Goal: Task Accomplishment & Management: Use online tool/utility

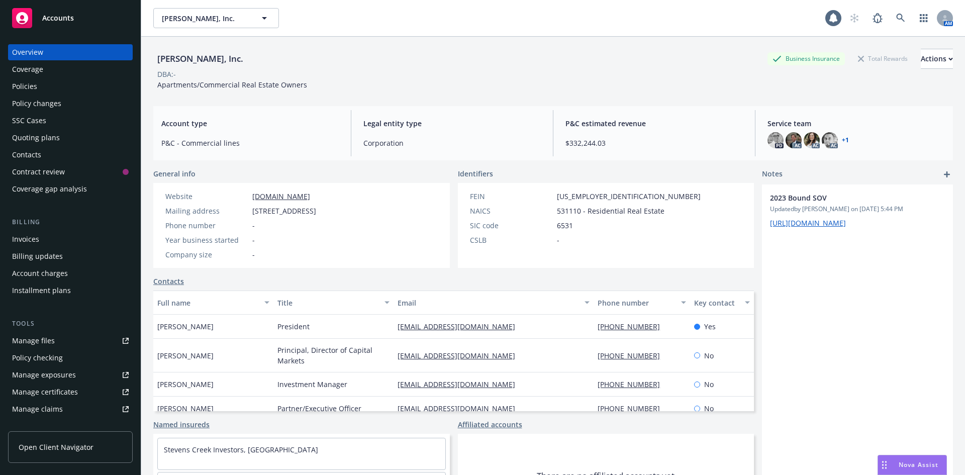
click at [48, 87] on div "Policies" at bounding box center [70, 86] width 117 height 16
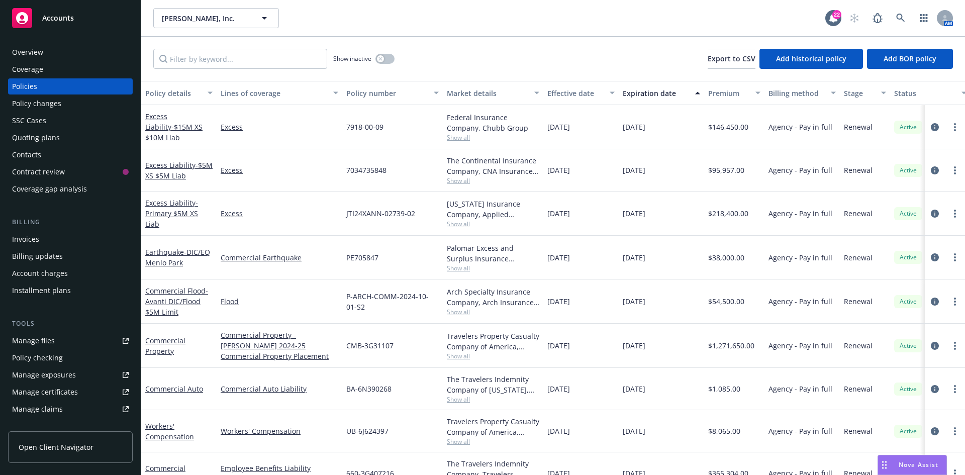
click at [466, 264] on span "Show all" at bounding box center [493, 268] width 92 height 9
click at [900, 14] on icon at bounding box center [900, 18] width 9 height 9
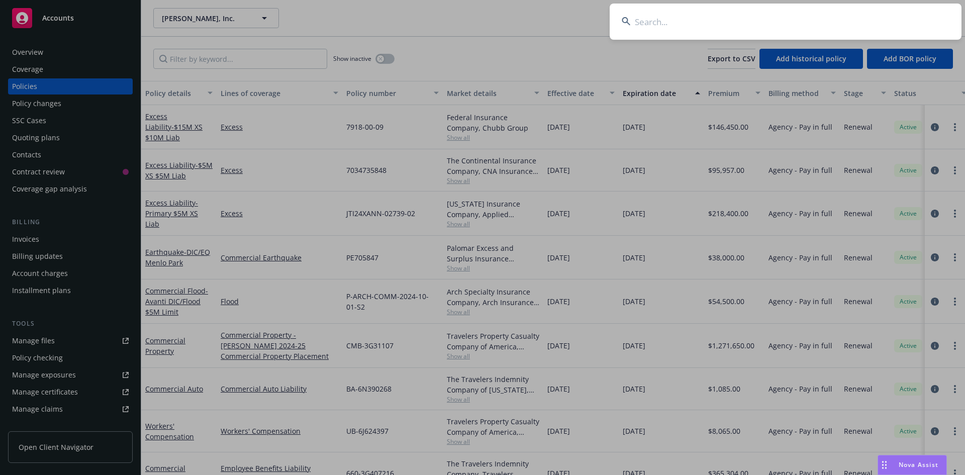
click at [726, 24] on input at bounding box center [786, 22] width 352 height 36
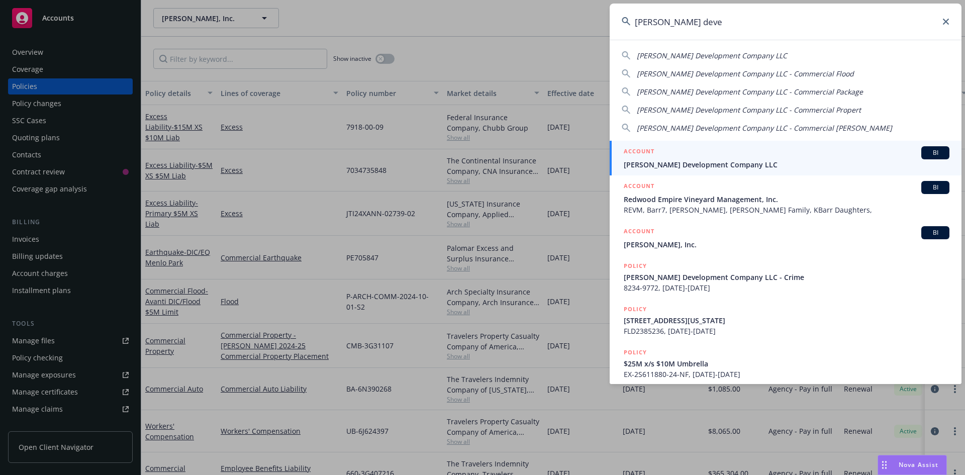
type input "[PERSON_NAME] deve"
click at [697, 166] on span "[PERSON_NAME] Development Company LLC" at bounding box center [787, 164] width 326 height 11
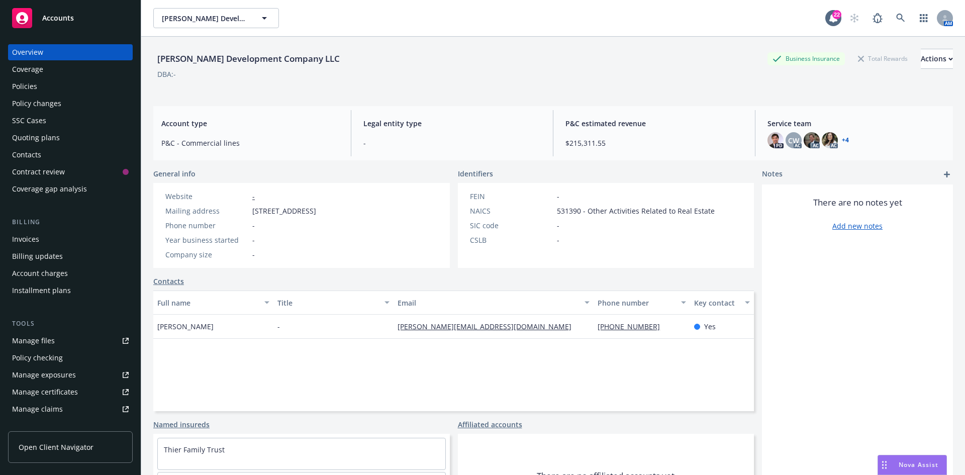
click at [22, 91] on div "Policies" at bounding box center [24, 86] width 25 height 16
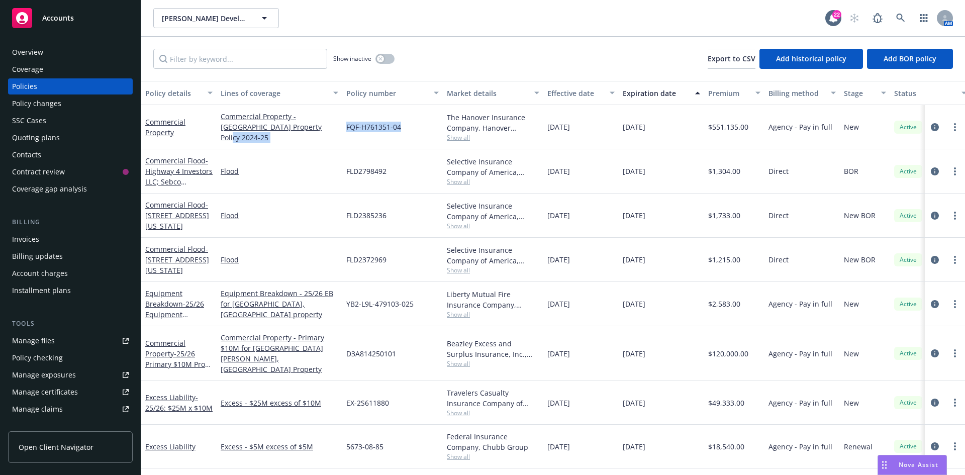
drag, startPoint x: 403, startPoint y: 130, endPoint x: 342, endPoint y: 129, distance: 61.3
click at [342, 129] on div "Commercial Property Commercial Property - Hanover Property Policy 2024-25 FQF-H…" at bounding box center [626, 127] width 970 height 44
copy div "FQF-H761351-04"
click at [51, 103] on div "Policy changes" at bounding box center [36, 103] width 49 height 16
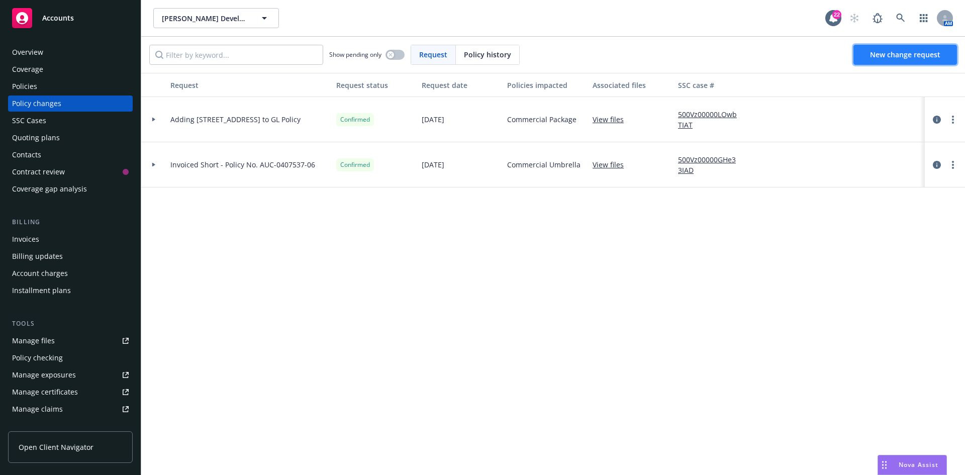
click at [913, 59] on span "New change request" at bounding box center [905, 55] width 70 height 10
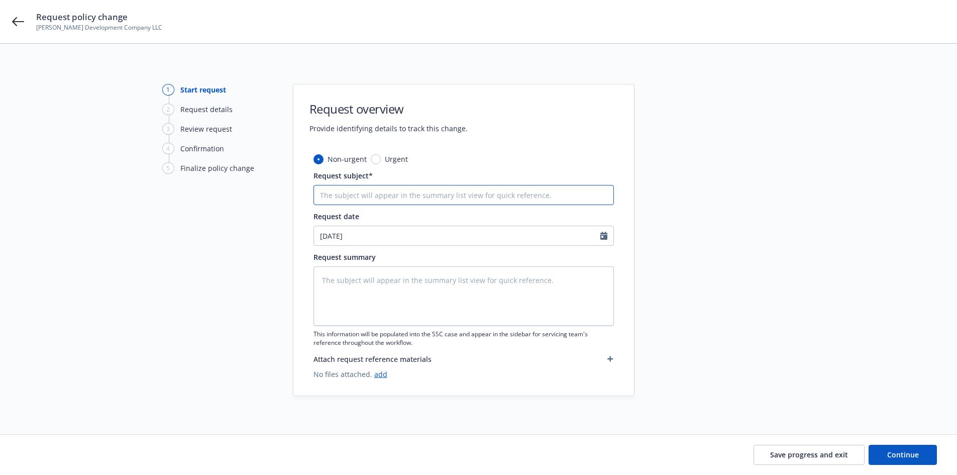
click at [379, 194] on input "Request subject*" at bounding box center [464, 195] width 300 height 20
type textarea "x"
type input "C"
type textarea "x"
type input "Ca"
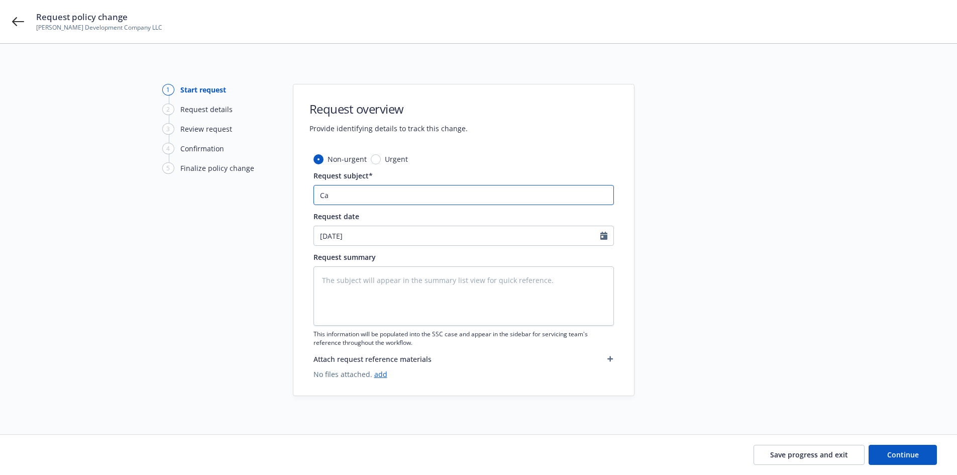
type textarea "x"
type input "Can"
type textarea "x"
type input "Canc"
type textarea "x"
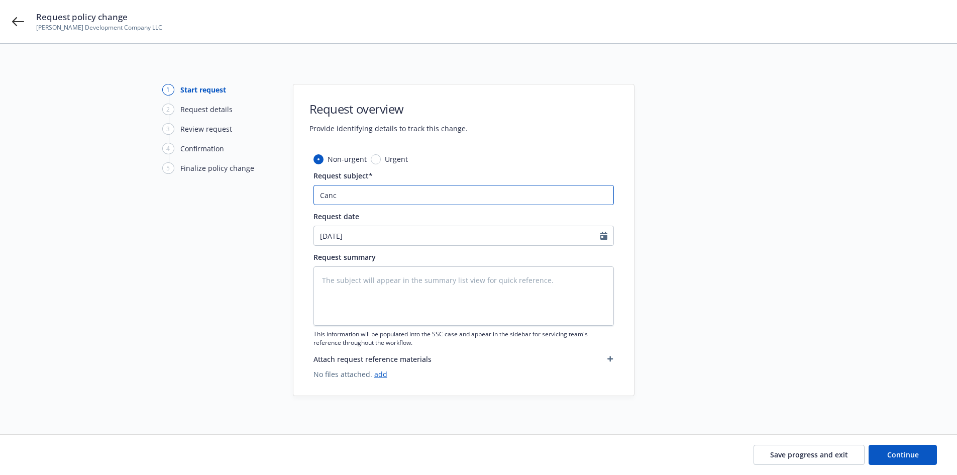
type input "Cance"
type textarea "x"
type input "Cancel"
type textarea "x"
type input "Cancell"
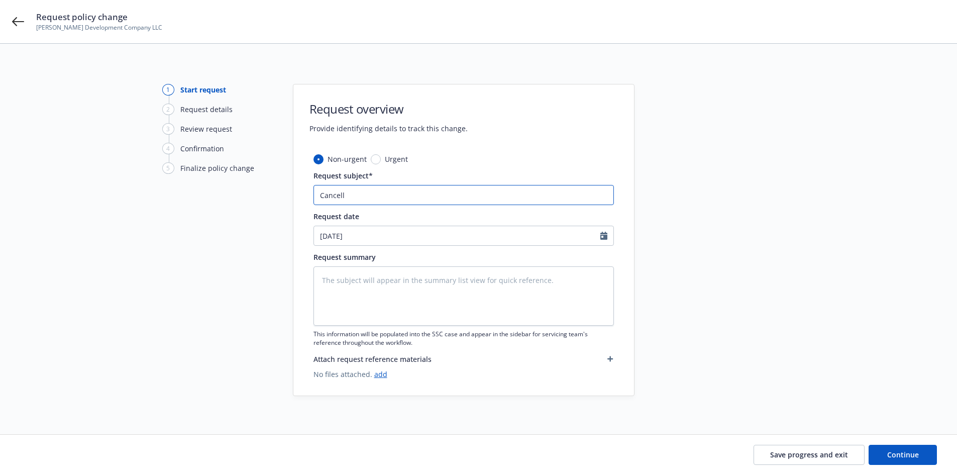
type textarea "x"
type input "Cancelli"
type textarea "x"
type input "Cancellin"
type textarea "x"
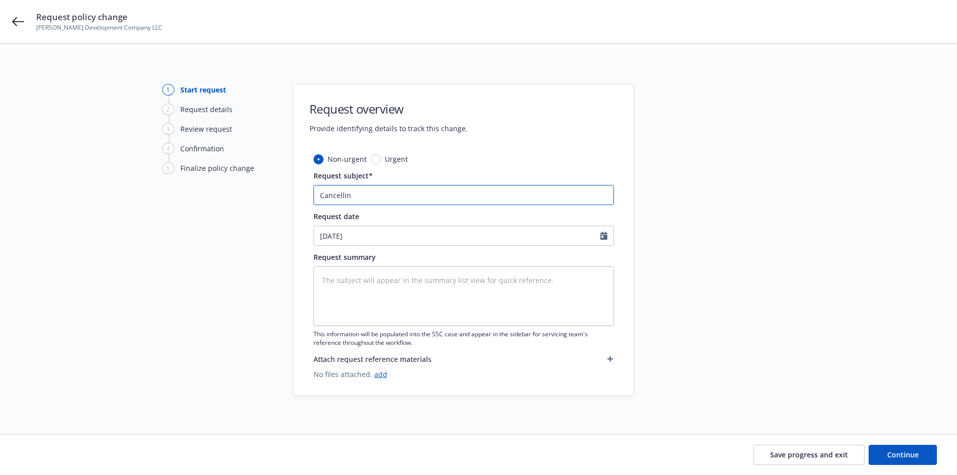
type input "Cancelling"
type textarea "x"
type input "Cancelling"
type textarea "x"
type input "Cancelling"
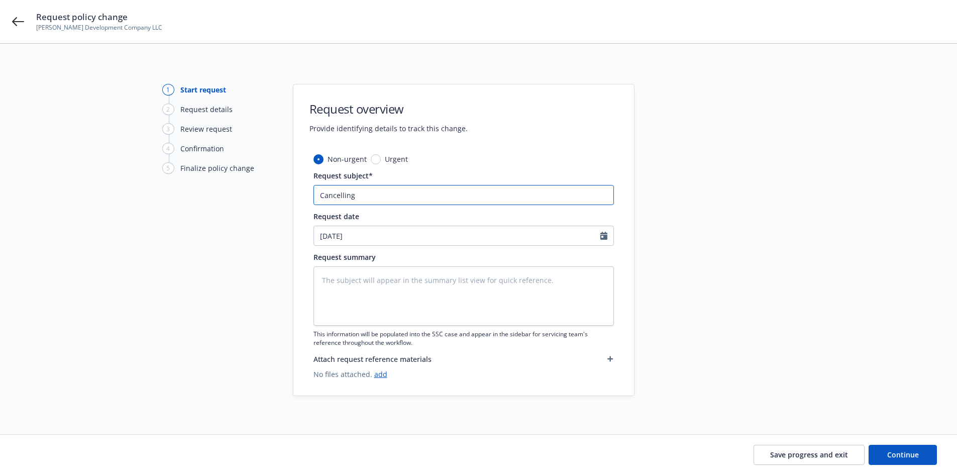
type textarea "x"
type input "Cancellin"
type textarea "x"
type input "Cancelli"
type textarea "x"
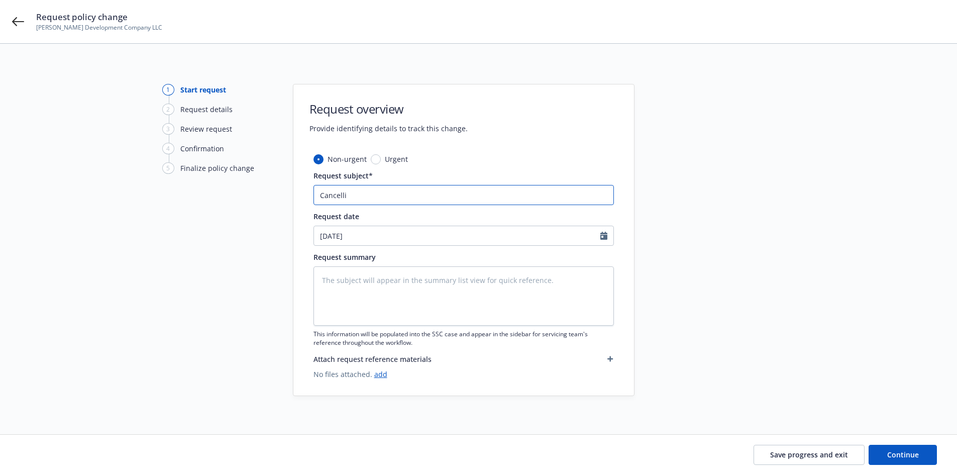
type input "Cancell"
type textarea "x"
type input "Cancel"
type textarea "x"
type input "Cance"
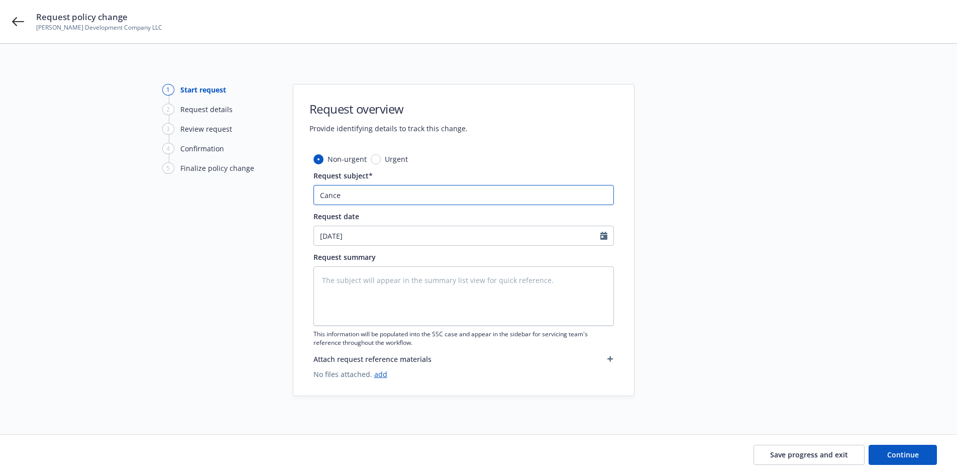
type textarea "x"
type input "Canc"
type textarea "x"
type input "Can"
type textarea "x"
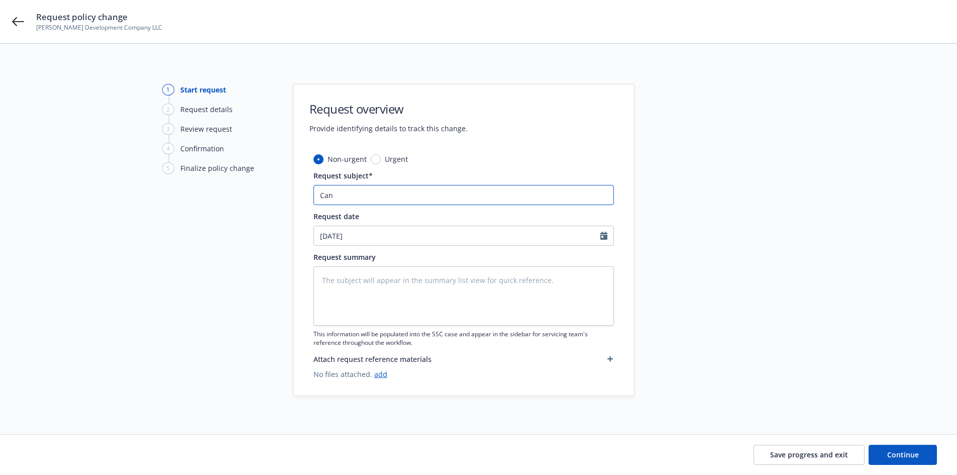
type input "Ca"
type textarea "x"
type input "C"
type textarea "x"
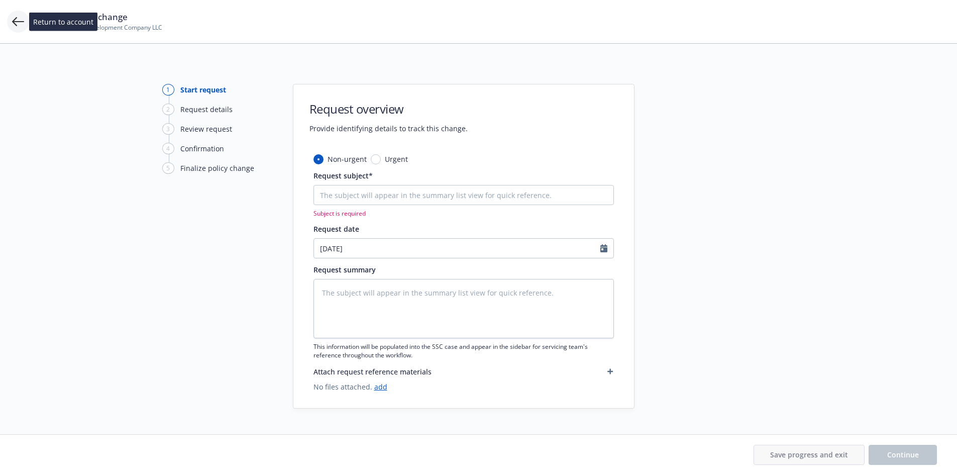
click at [24, 22] on icon at bounding box center [18, 21] width 12 height 9
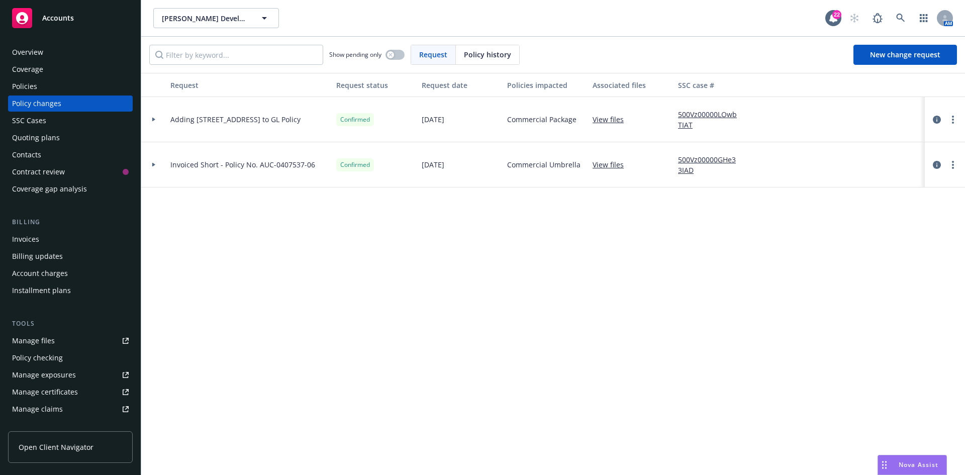
drag, startPoint x: 889, startPoint y: 17, endPoint x: 897, endPoint y: 17, distance: 8.5
click at [889, 17] on div "AM" at bounding box center [898, 18] width 109 height 20
click at [898, 16] on icon at bounding box center [900, 18] width 9 height 9
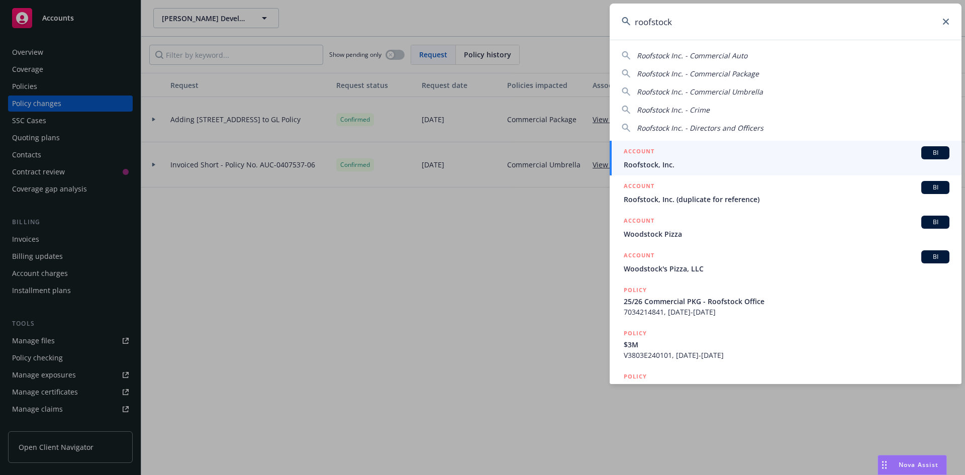
type input "roofstock"
click at [658, 159] on div "ACCOUNT BI" at bounding box center [787, 152] width 326 height 13
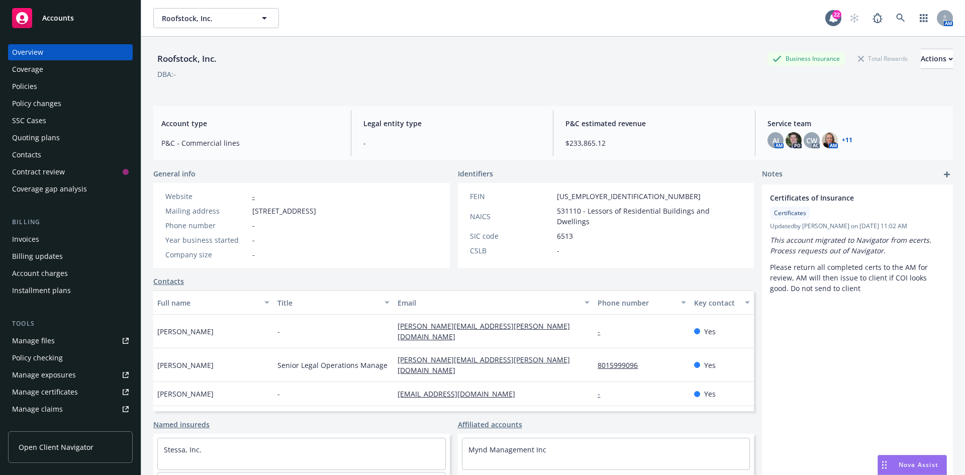
click at [57, 235] on div "Invoices" at bounding box center [70, 239] width 117 height 16
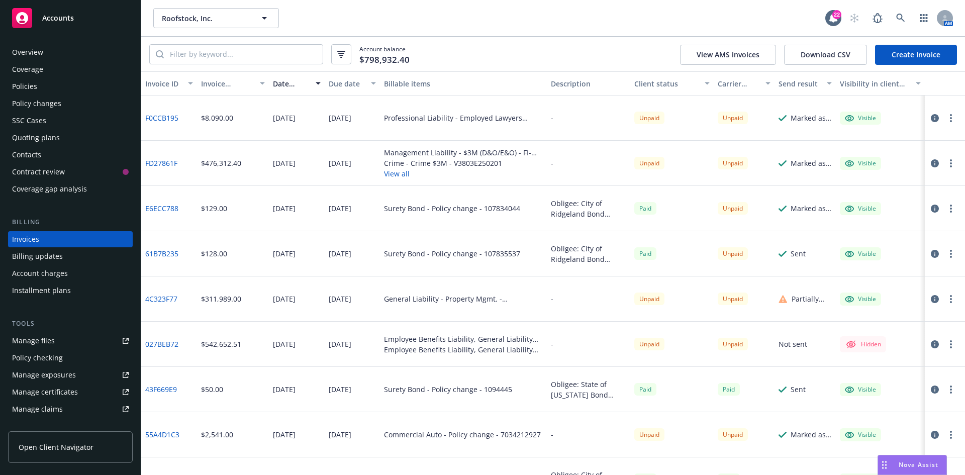
click at [42, 87] on div "Policies" at bounding box center [70, 86] width 117 height 16
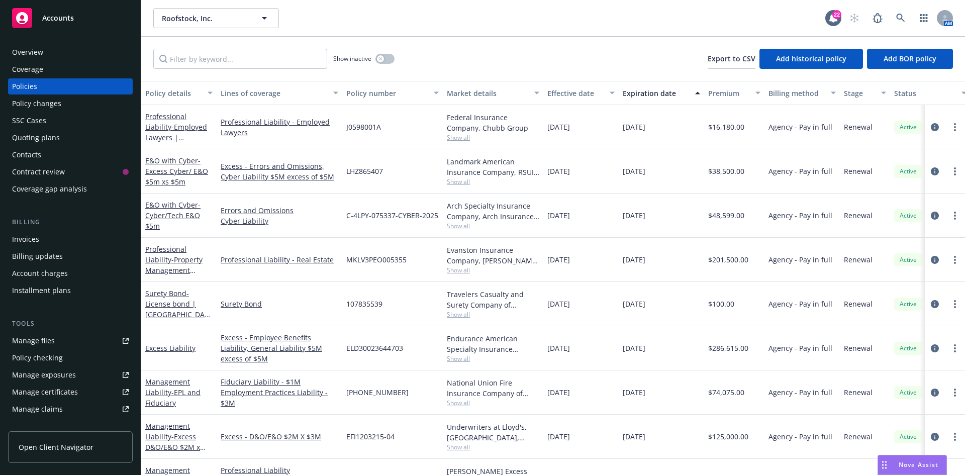
click at [48, 138] on div "Quoting plans" at bounding box center [36, 138] width 48 height 16
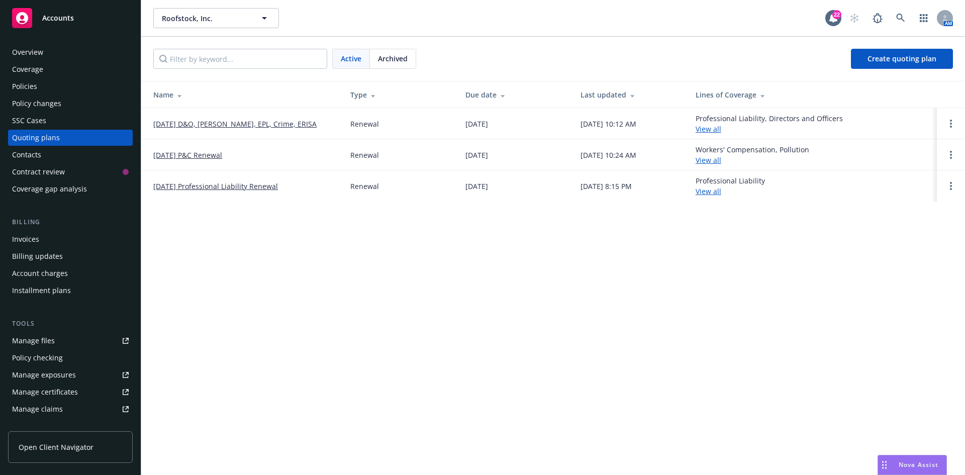
click at [204, 156] on link "[DATE] P&C Renewal" at bounding box center [187, 155] width 69 height 11
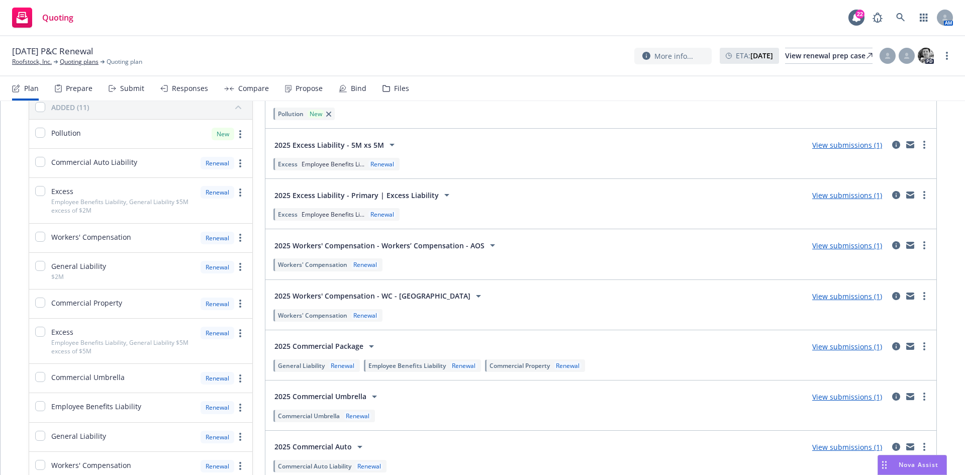
scroll to position [48, 0]
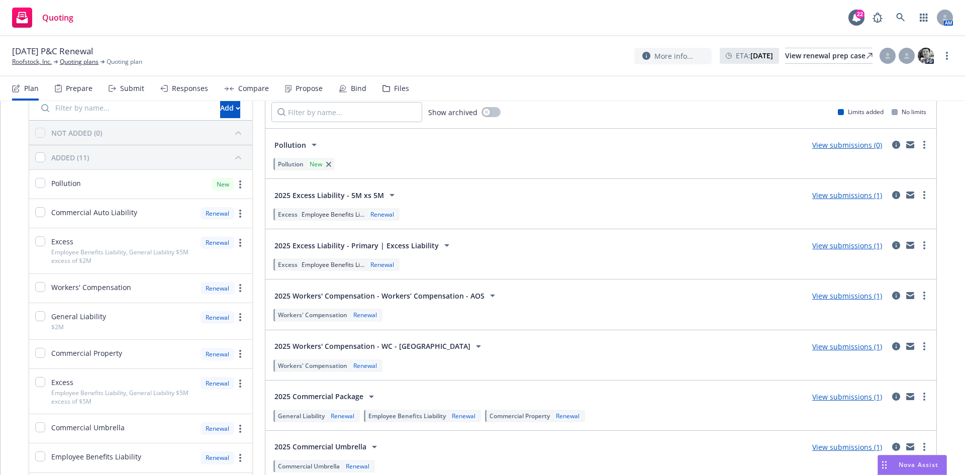
click at [813, 245] on link "View submissions (1)" at bounding box center [847, 246] width 70 height 10
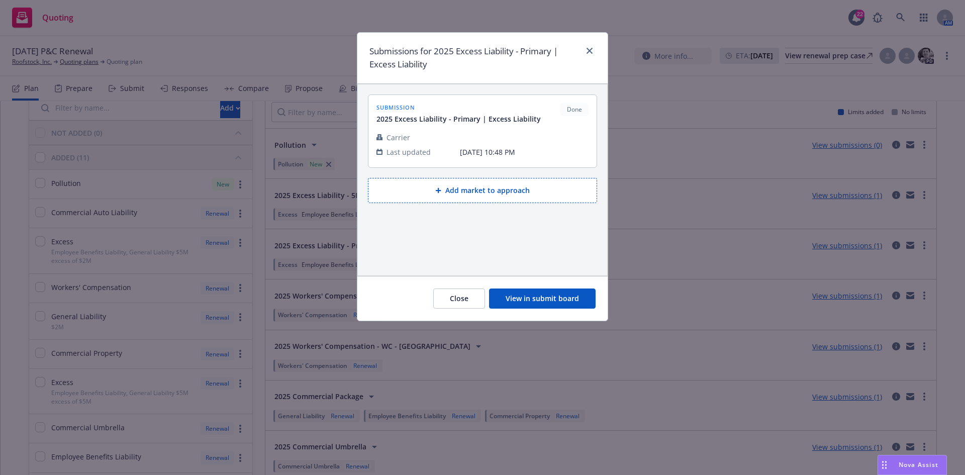
click at [555, 301] on button "View in submit board" at bounding box center [542, 298] width 107 height 20
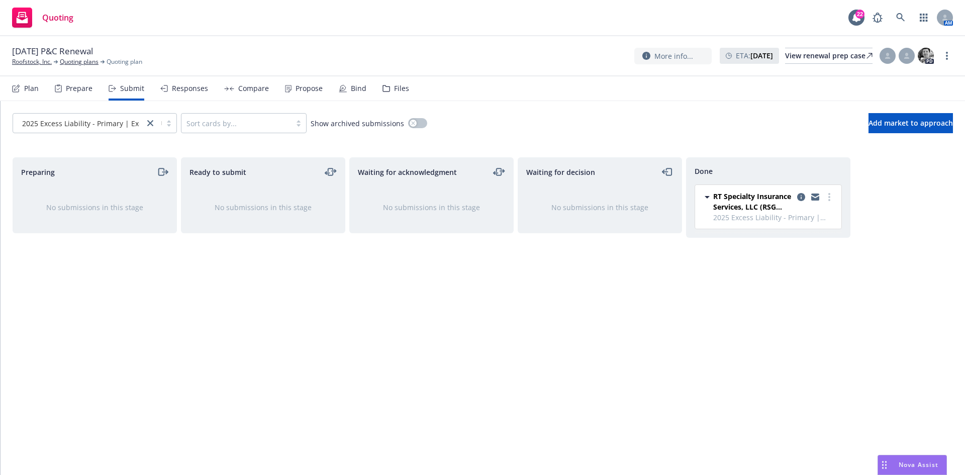
click at [311, 90] on div "Propose" at bounding box center [308, 88] width 27 height 8
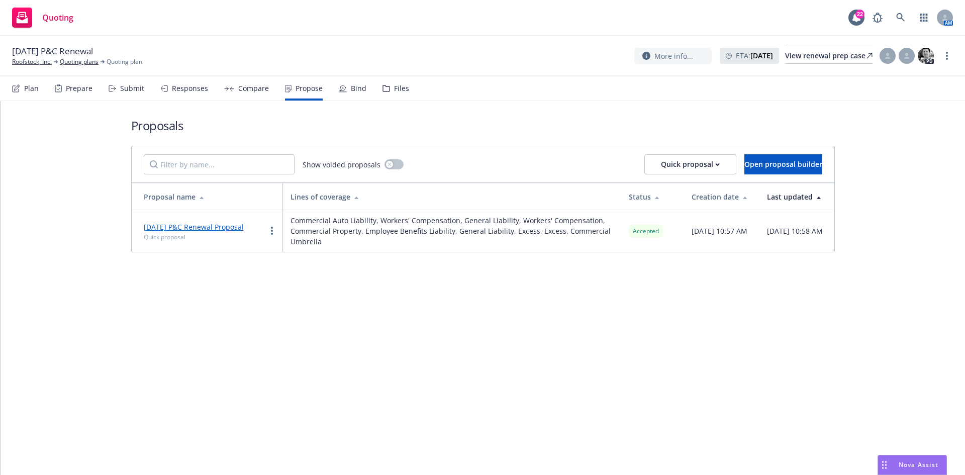
click at [350, 81] on div "Bind" at bounding box center [353, 88] width 28 height 24
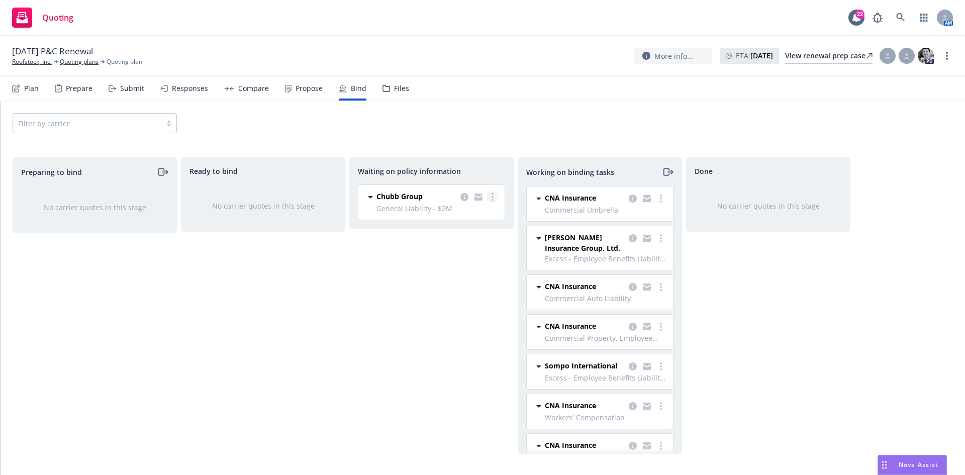
click at [491, 195] on link "more" at bounding box center [492, 197] width 12 height 12
click at [455, 219] on span "Create policies" at bounding box center [444, 218] width 74 height 10
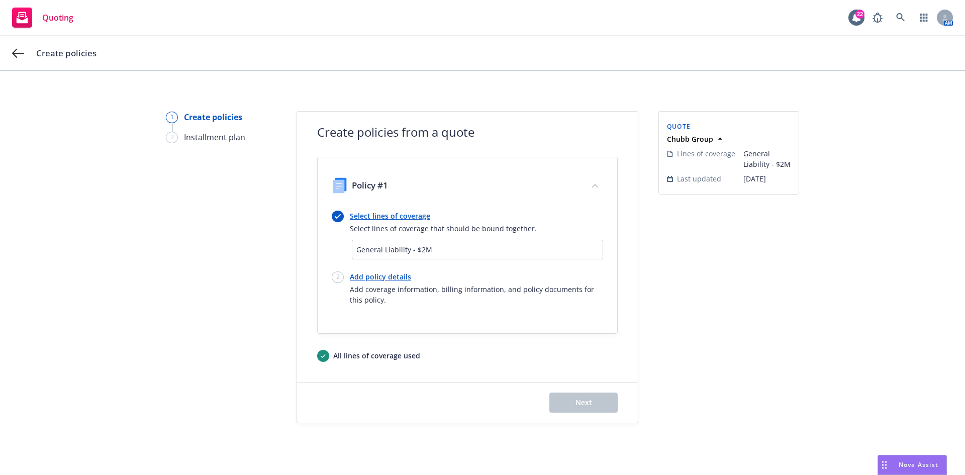
click at [437, 245] on span "General Liability - $2M" at bounding box center [477, 249] width 242 height 11
click at [440, 254] on span "General Liability - $2M" at bounding box center [477, 249] width 242 height 11
click at [415, 221] on link "Select lines of coverage" at bounding box center [443, 216] width 187 height 11
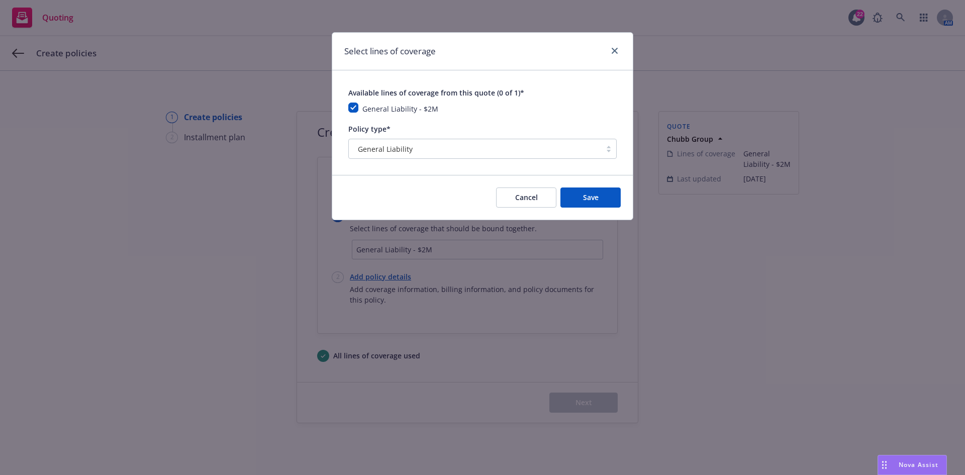
click at [410, 155] on div at bounding box center [475, 149] width 242 height 12
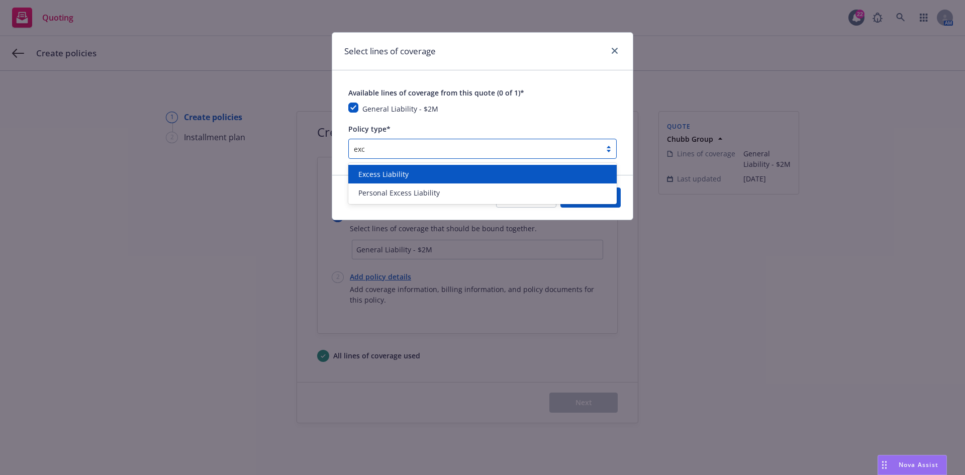
type input "exce"
click at [412, 178] on div "Excess Liability" at bounding box center [482, 174] width 256 height 11
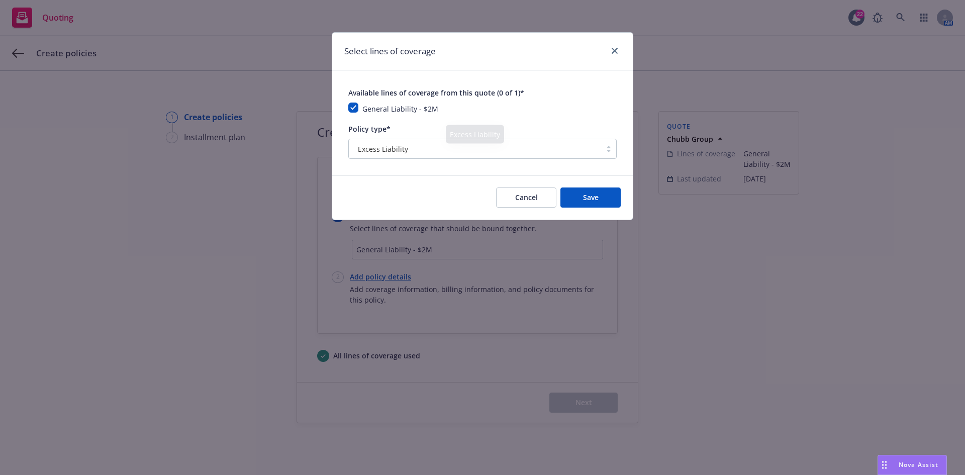
drag, startPoint x: 399, startPoint y: 158, endPoint x: 402, endPoint y: 151, distance: 7.0
click at [399, 158] on div "Excess Liability" at bounding box center [482, 149] width 268 height 20
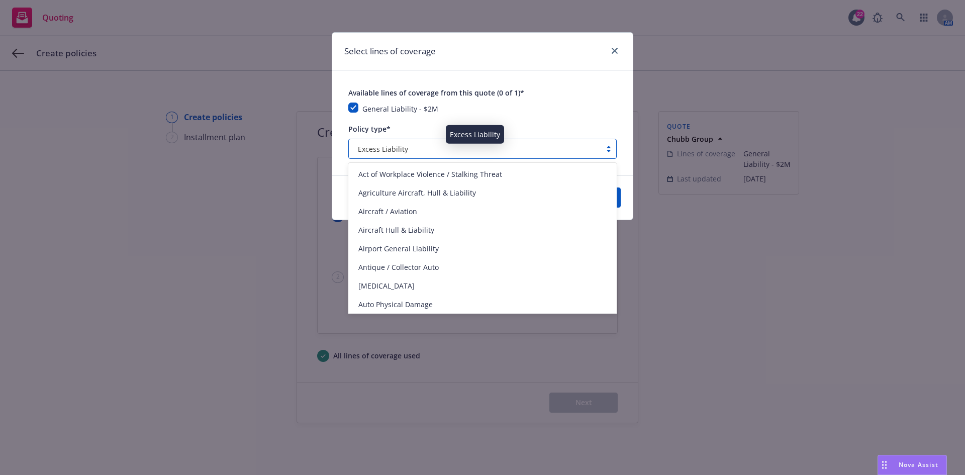
click at [411, 150] on div "Excess Liability" at bounding box center [475, 149] width 242 height 11
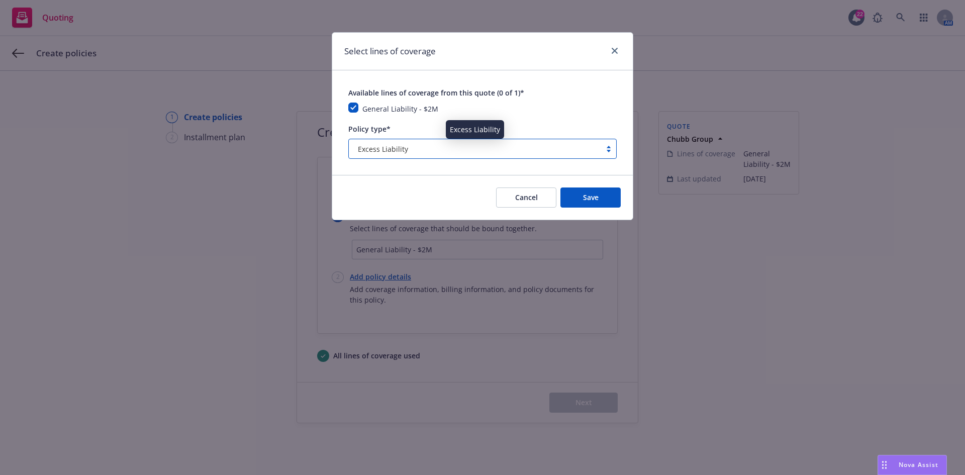
click at [414, 150] on div "Excess Liability" at bounding box center [475, 149] width 242 height 11
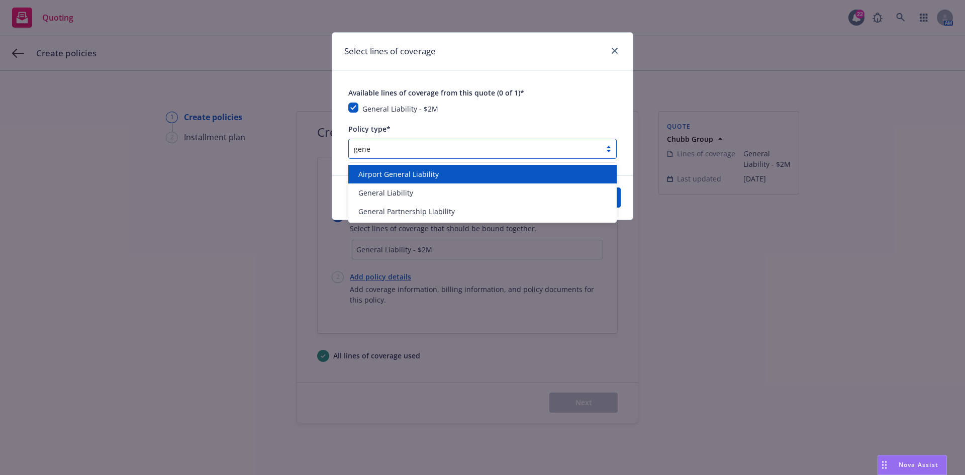
type input "gener"
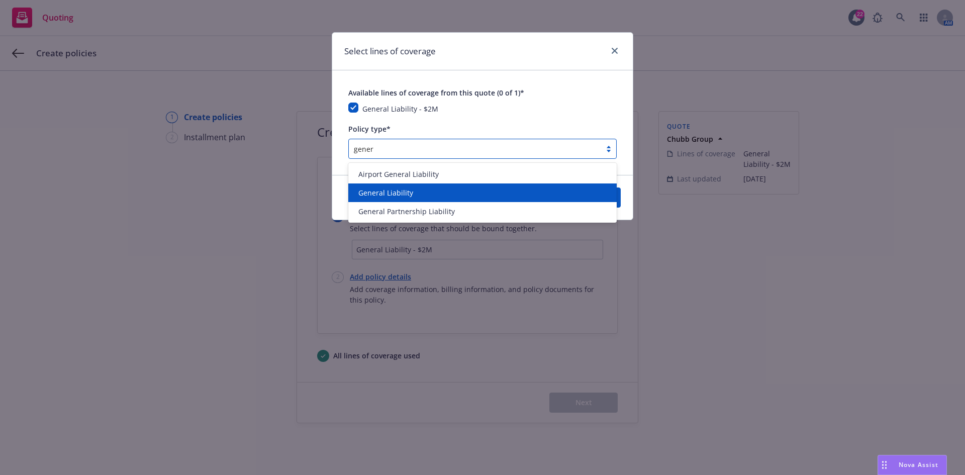
click at [411, 193] on span "General Liability" at bounding box center [385, 192] width 55 height 11
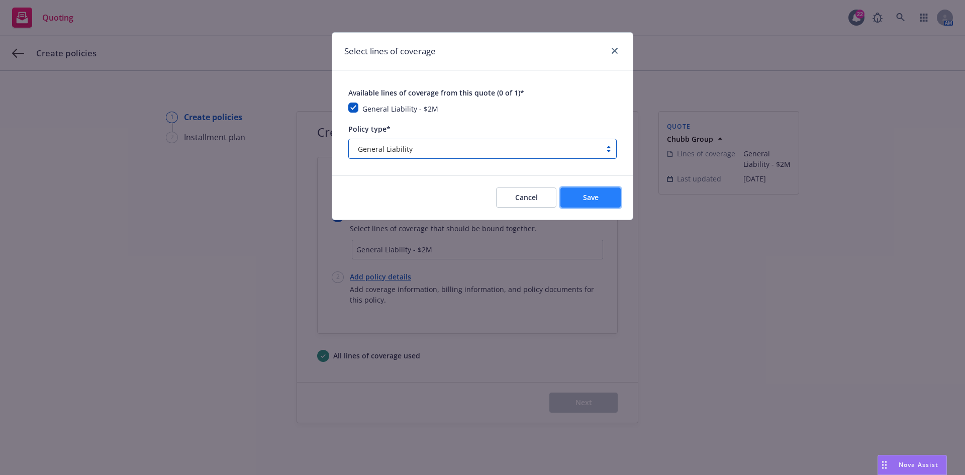
click at [607, 192] on button "Save" at bounding box center [590, 197] width 60 height 20
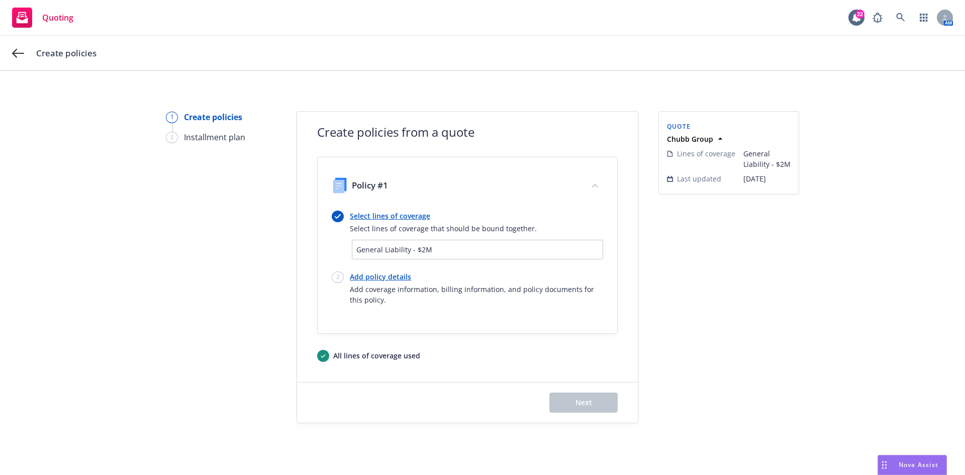
click at [387, 279] on link "Add policy details" at bounding box center [476, 276] width 253 height 11
select select "12"
select select "CA"
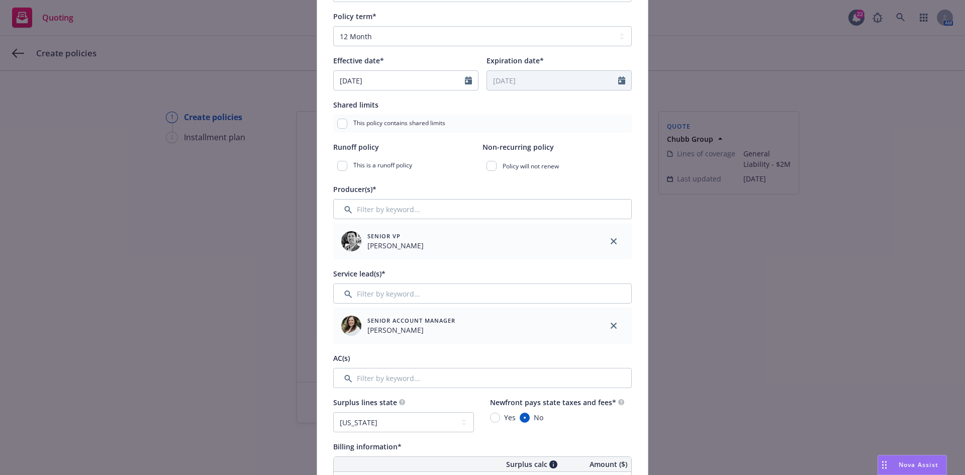
scroll to position [201, 0]
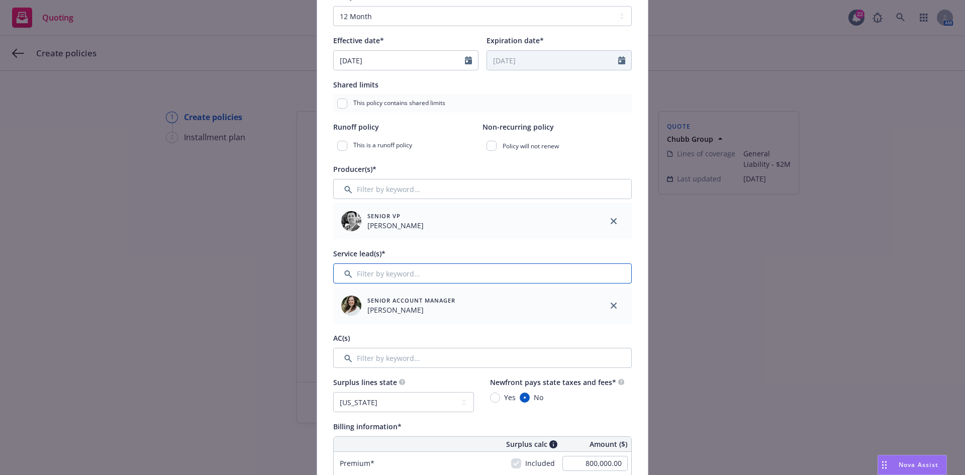
click at [392, 273] on input "Filter by keyword..." at bounding box center [482, 273] width 298 height 20
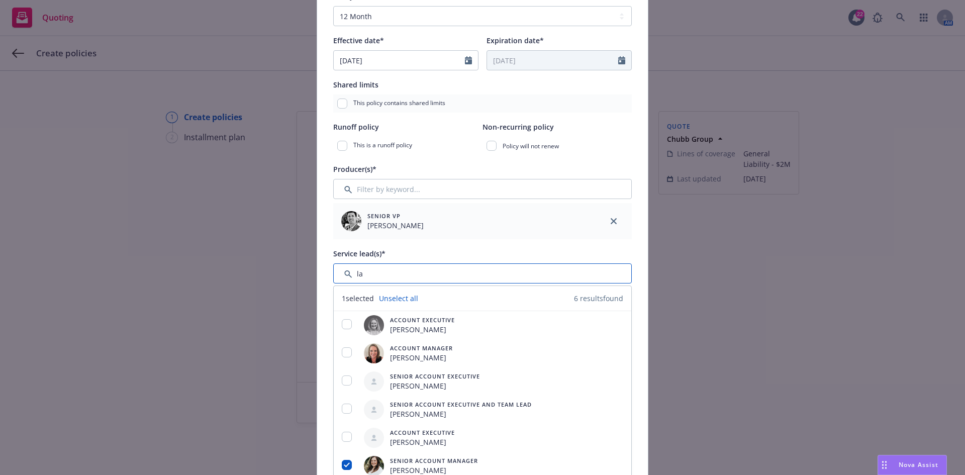
type input "l"
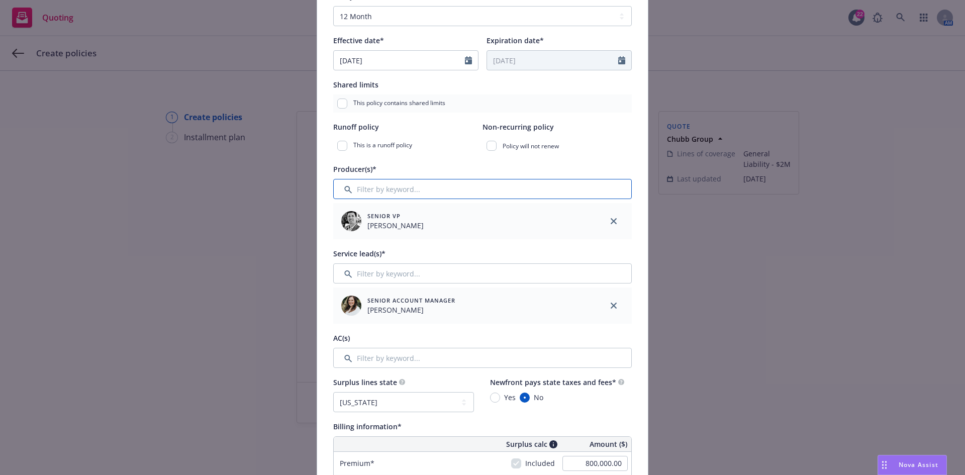
click at [407, 195] on input "Filter by keyword..." at bounding box center [482, 189] width 298 height 20
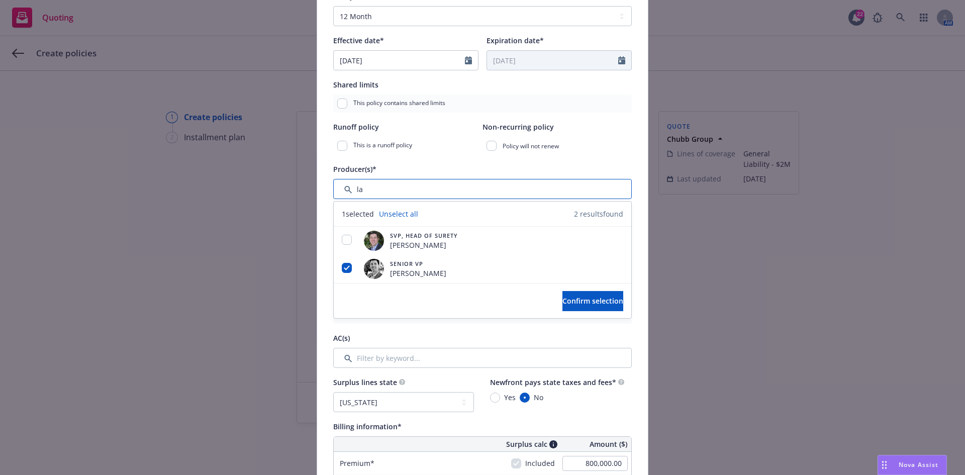
type input "l"
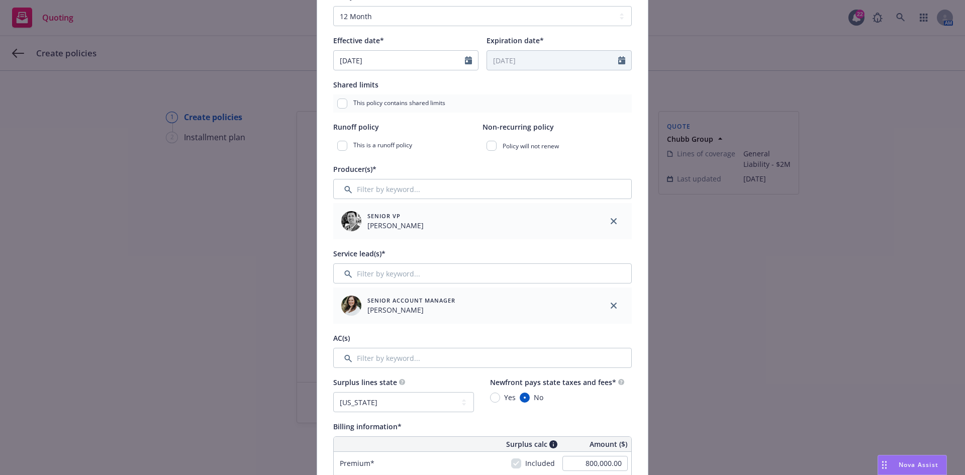
click at [234, 299] on div "Add policy details Policy number* Policy number not available at this time Poli…" at bounding box center [482, 237] width 965 height 475
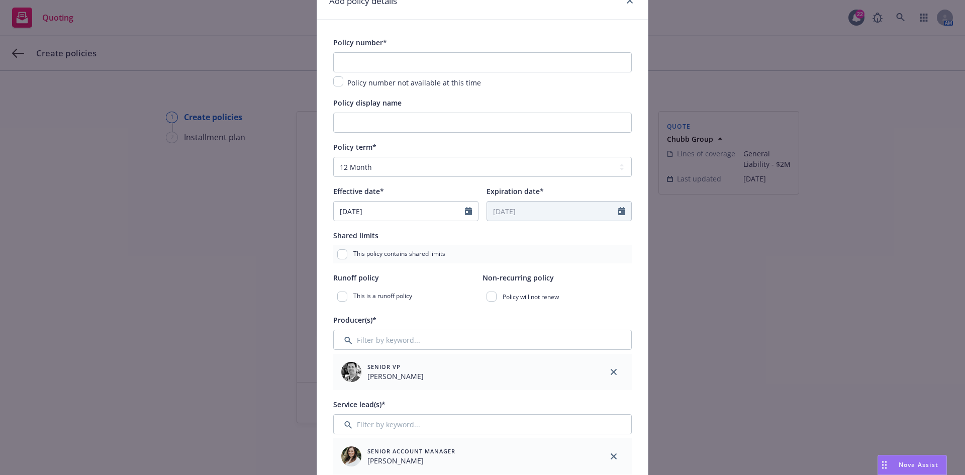
scroll to position [0, 0]
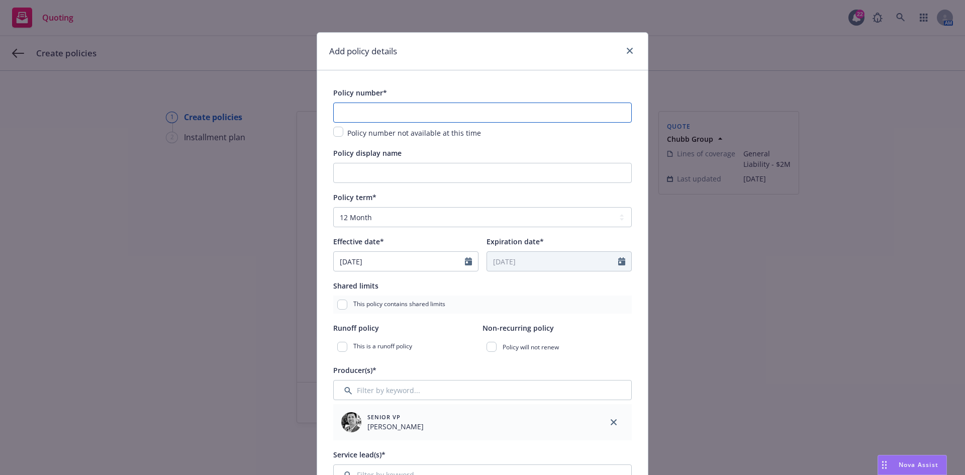
click at [407, 115] on input "text" at bounding box center [482, 113] width 298 height 20
paste input "G48811644 001"
type input "G48811644 001"
click at [378, 168] on input "Policy display name" at bounding box center [482, 173] width 298 height 20
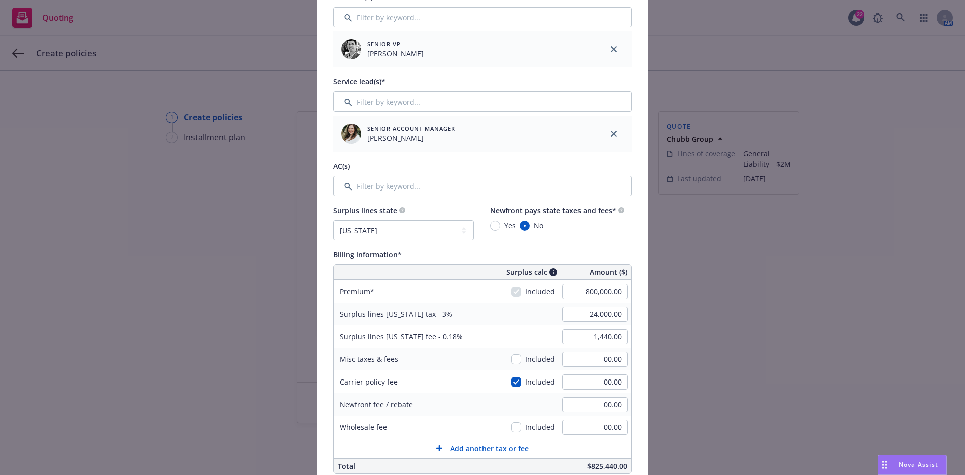
scroll to position [402, 0]
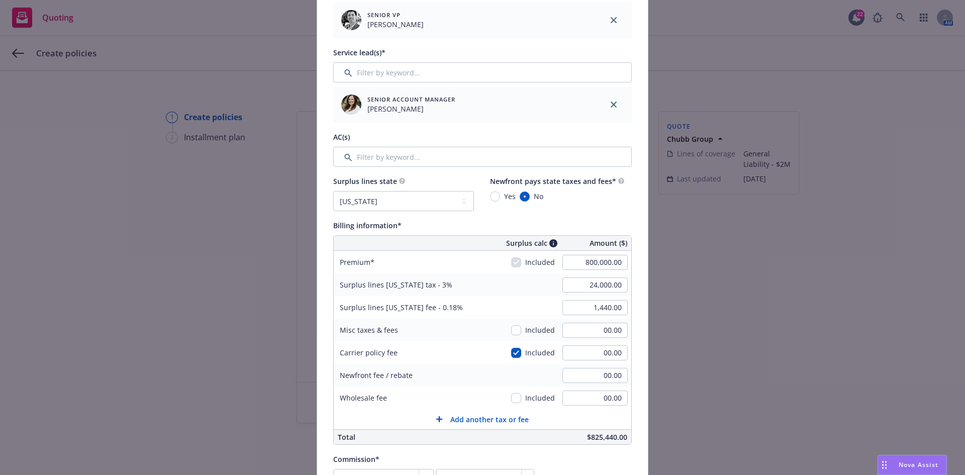
type input "25/26 Primary GL"
click at [579, 262] on input "800,000.00" at bounding box center [594, 262] width 65 height 15
type input "808,000.00"
type input "24,240.00"
type input "1,454.40"
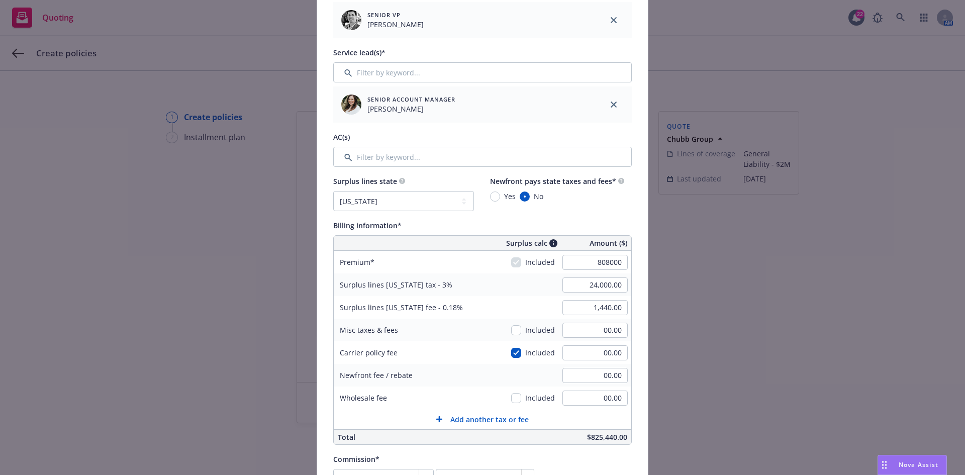
type input "80800"
click at [577, 293] on div "24,240.00" at bounding box center [595, 285] width 72 height 22
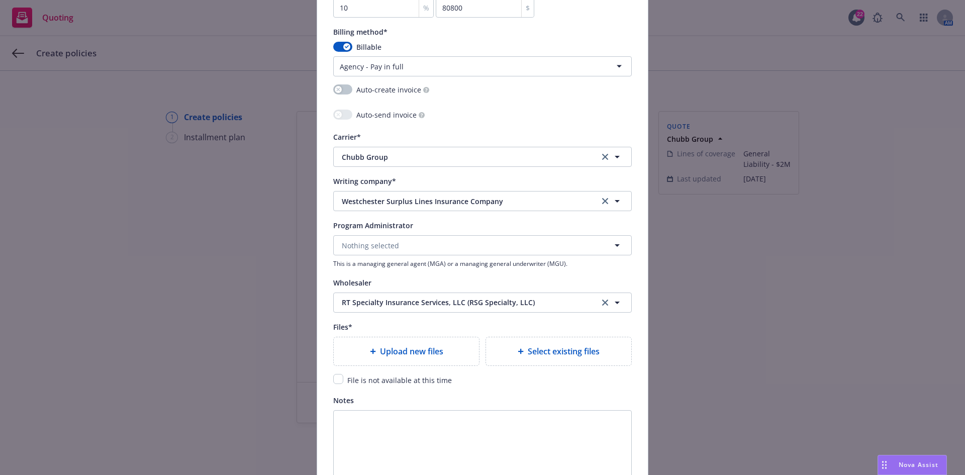
scroll to position [904, 0]
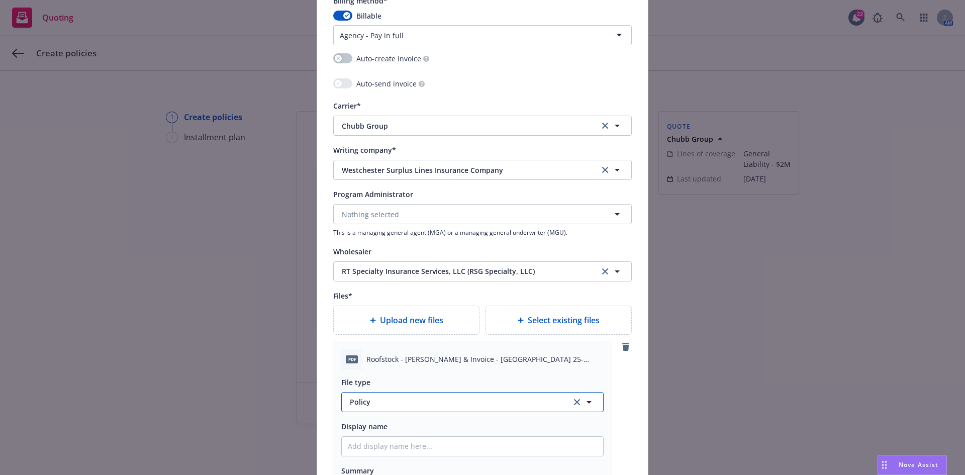
click at [404, 405] on span "Policy" at bounding box center [455, 401] width 210 height 11
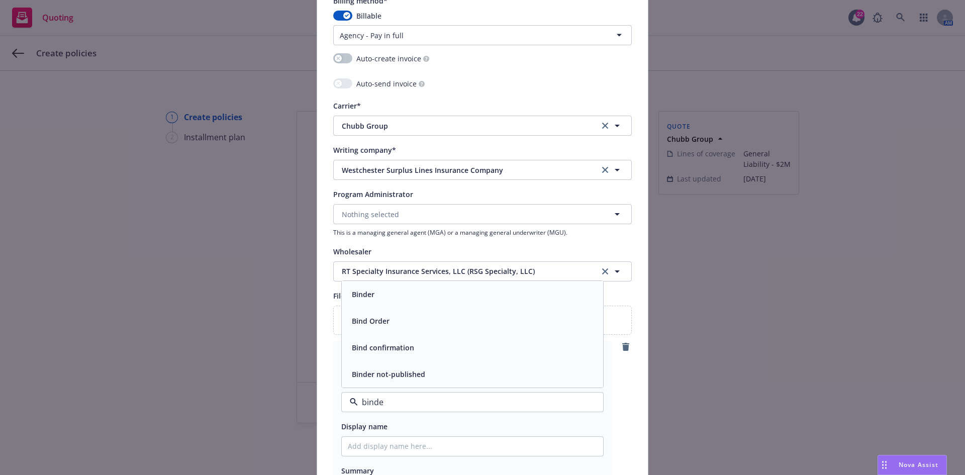
type input "binder"
click at [417, 343] on div "Binder" at bounding box center [472, 347] width 249 height 15
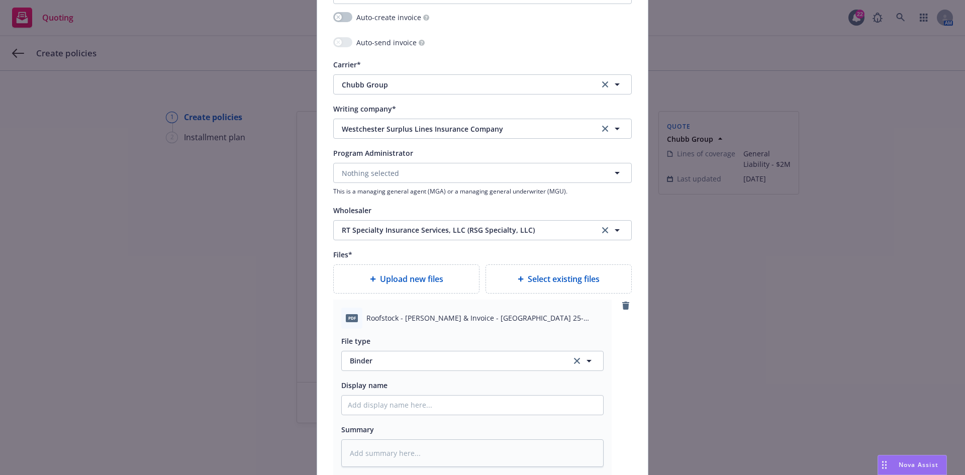
scroll to position [1055, 0]
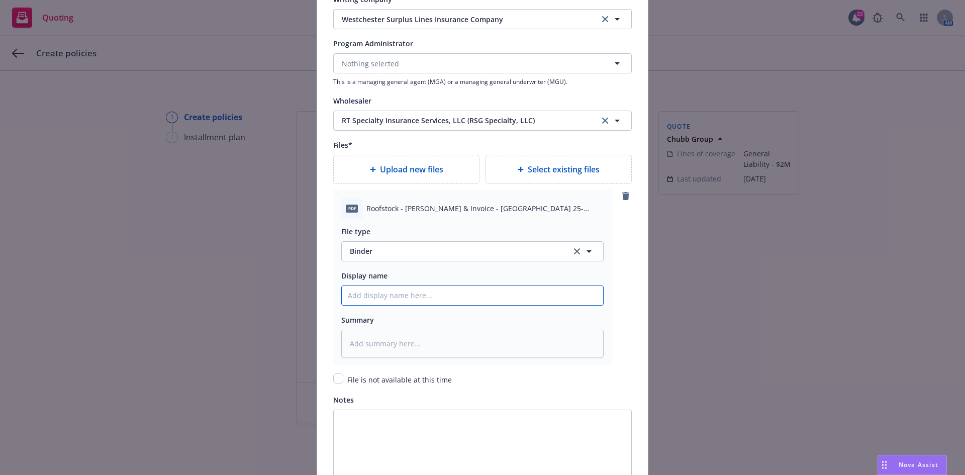
click at [494, 297] on input "Policy display name" at bounding box center [472, 295] width 261 height 19
type textarea "x"
type input "2"
type textarea "x"
type input "25"
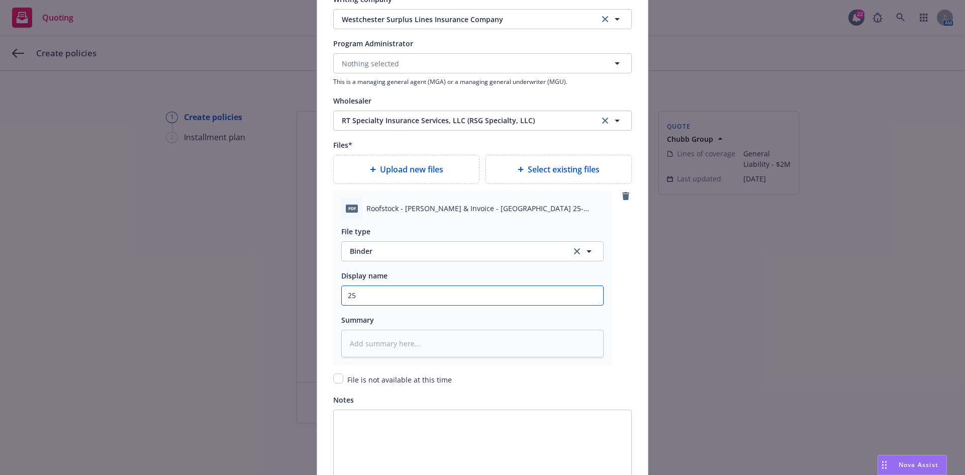
type textarea "x"
type input "25/"
type textarea "x"
type input "25/2"
type textarea "x"
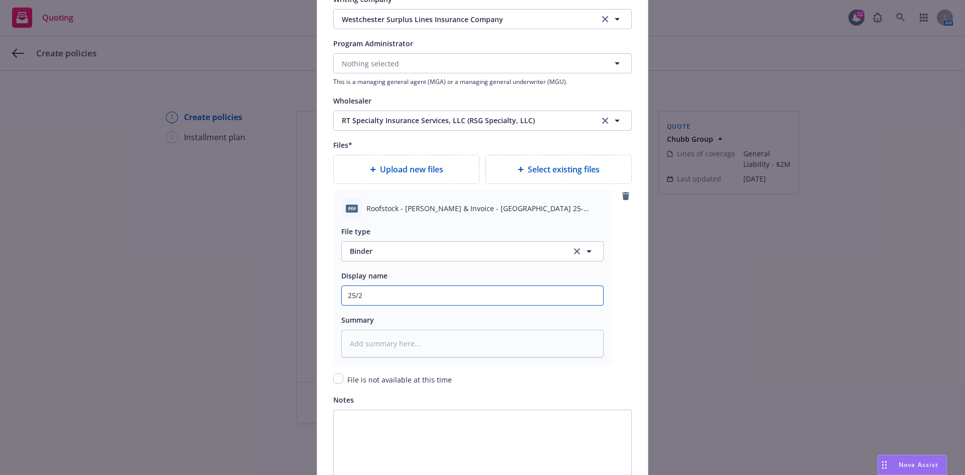
type input "25/26"
type textarea "x"
type input "25/26"
type textarea "x"
type input "25/26 R"
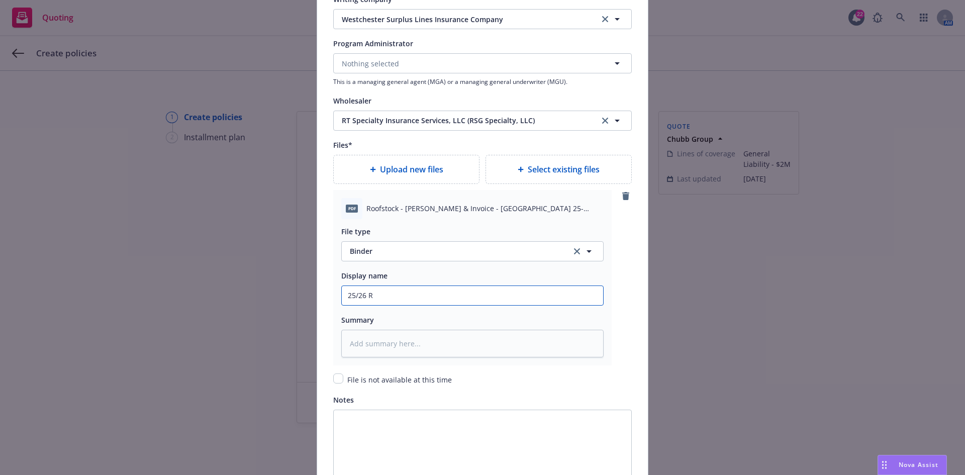
type textarea "x"
type input "25/26 RT"
type textarea "x"
type input "25/26 RT/"
type textarea "x"
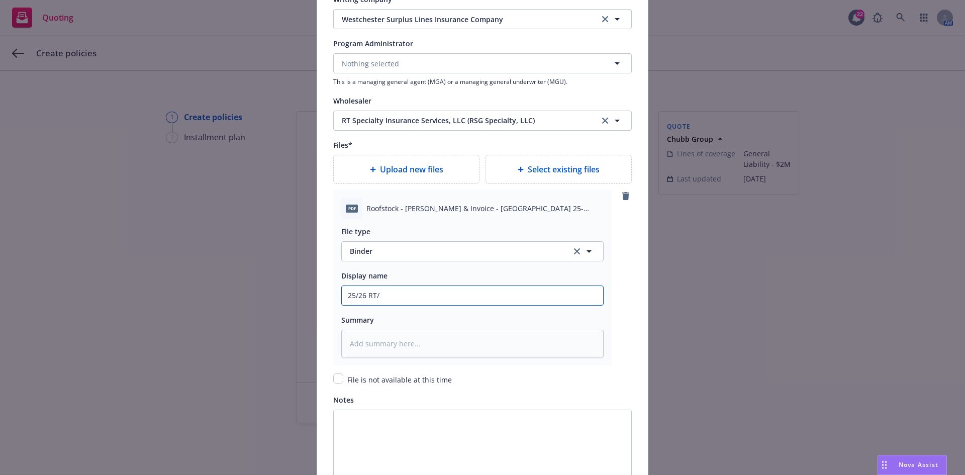
type input "25/26 RT/C"
type textarea "x"
type input "25/26 RT/"
type textarea "x"
type input "25/26 RT/W"
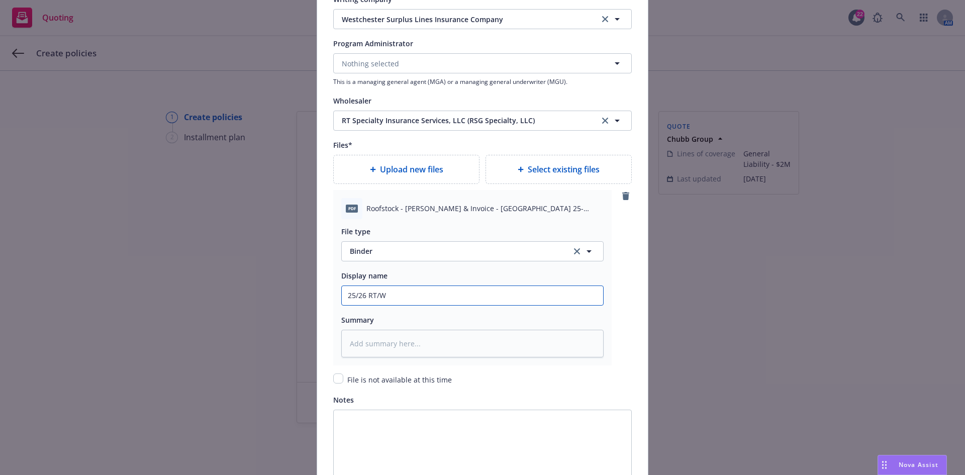
type textarea "x"
type input "25/26 RT/We"
type textarea "x"
type input "25/26 RT/Wes"
type textarea "x"
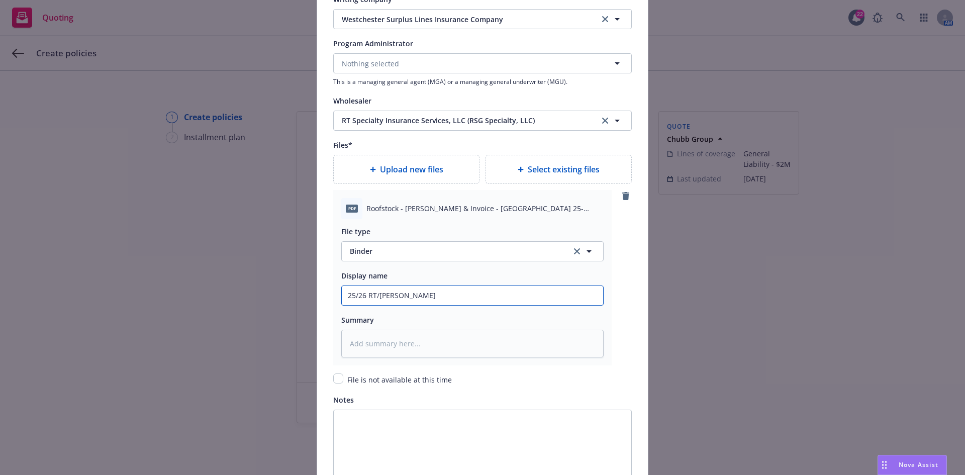
type input "25/26 RT/West"
type textarea "x"
type input "25/26 RT/Westc"
type textarea "x"
type input "25/26 RT/Westch"
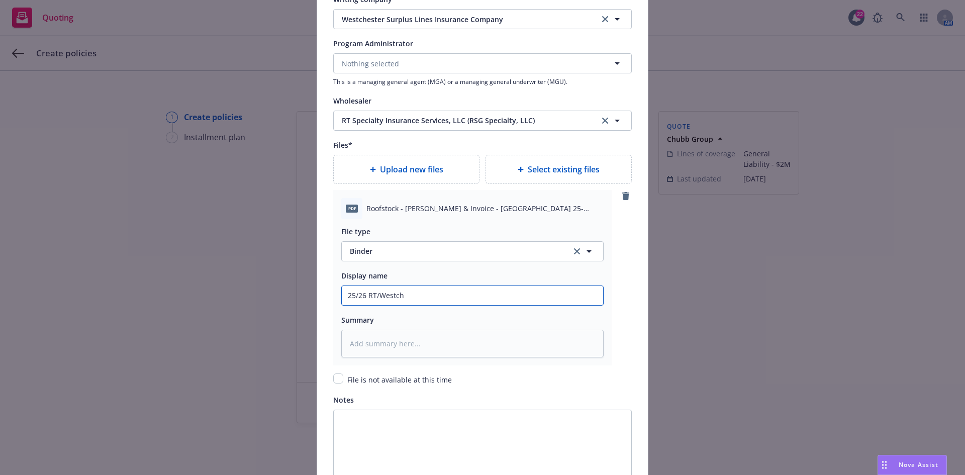
type textarea "x"
type input "25/26 RT/Westche"
type textarea "x"
type input "25/26 RT/Westches"
type textarea "x"
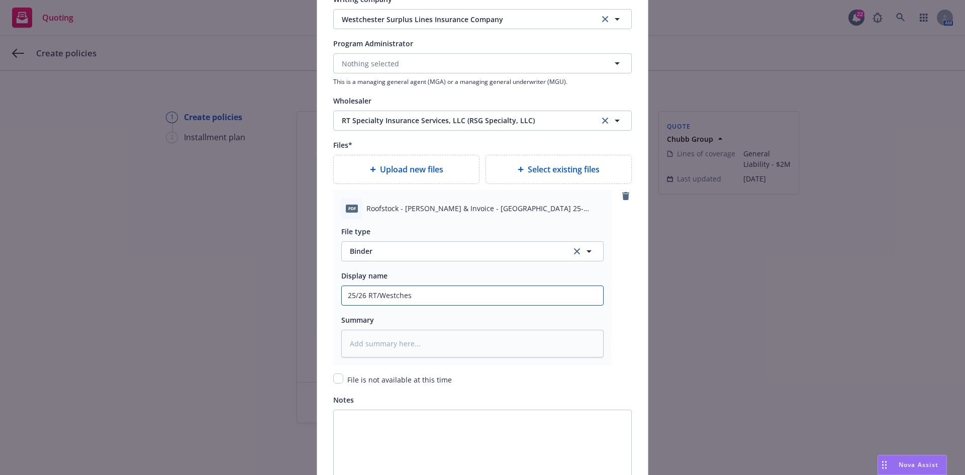
type input "25/26 RT/Westchest"
type textarea "x"
type input "25/26 RT/Westcheste"
type textarea "x"
type input "25/26 RT/Westchester"
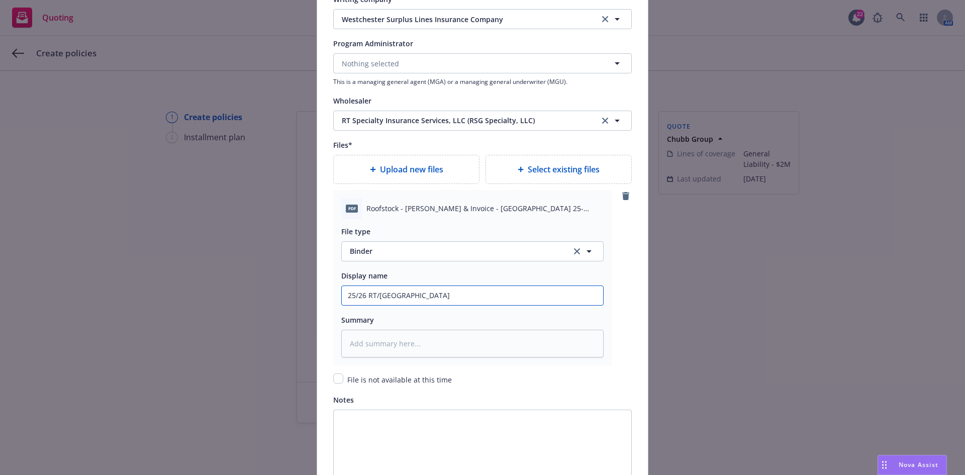
type textarea "x"
type input "25/26 RT/Westchester"
type textarea "x"
type input "25/26 RT/Westchester B"
type textarea "x"
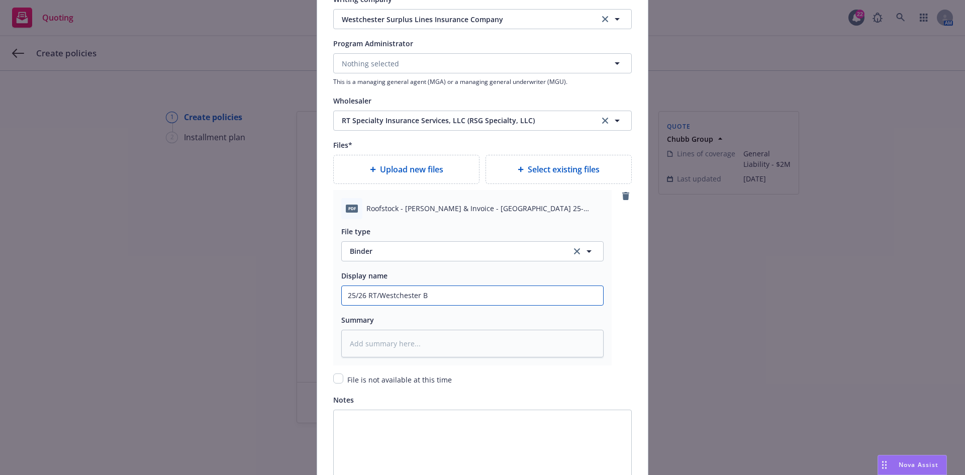
type input "25/26 RT/Westchester Bi"
type textarea "x"
type input "25/26 RT/Westchester Bin"
type textarea "x"
type input "25/26 RT/Westchester Bind"
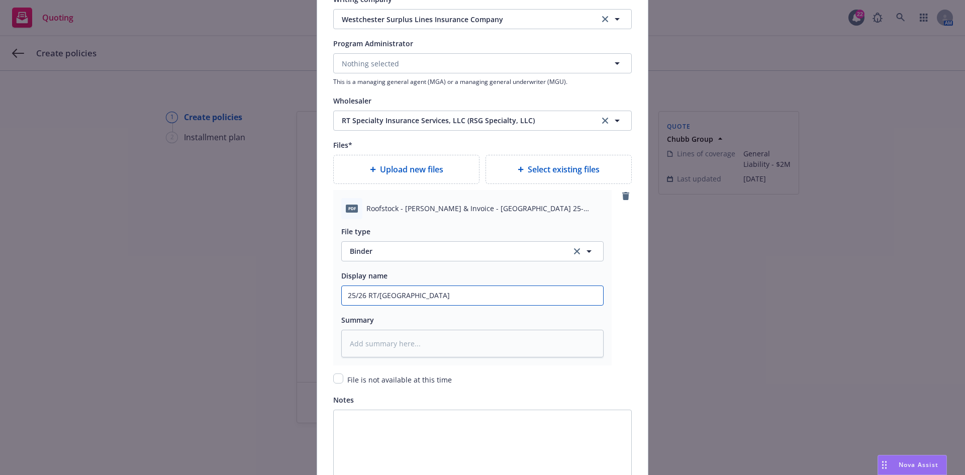
type textarea "x"
type input "25/26 RT/Westchester Binde"
type textarea "x"
type input "25/26 RT/Westchester Binder"
type textarea "x"
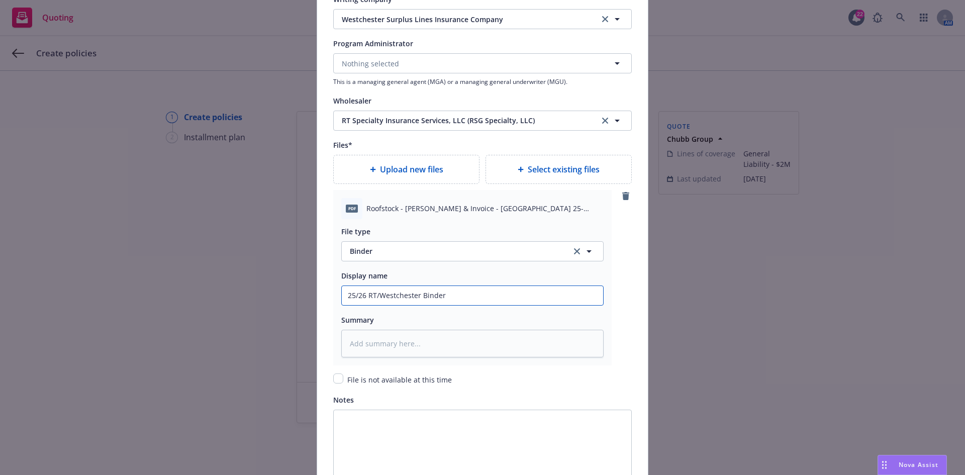
type input "25/26 RT/Westchester Binder"
type textarea "x"
type input "25/26 RT/Westchester Binder -"
type textarea "x"
type input "25/26 RT/Westchester Binder -"
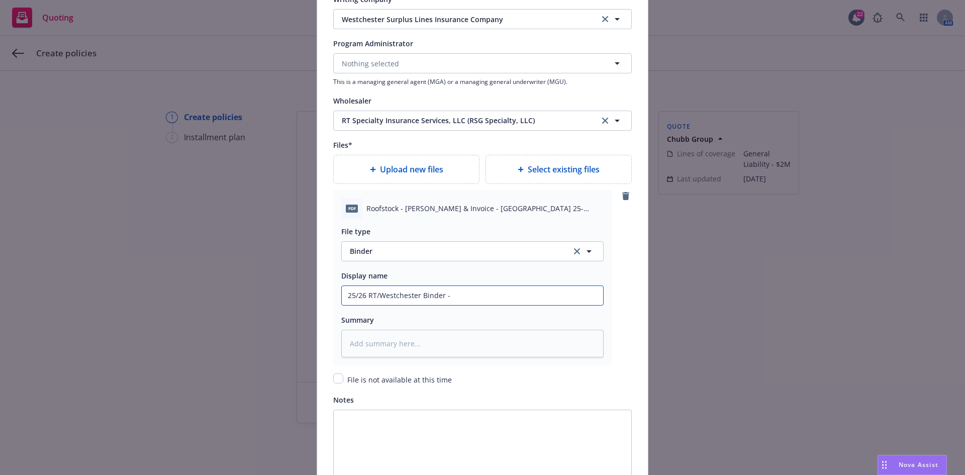
type textarea "x"
type input "25/26 RT/Westchester Binder - G"
type textarea "x"
type input "25/26 RT/Westchester Binder - Ge"
type textarea "x"
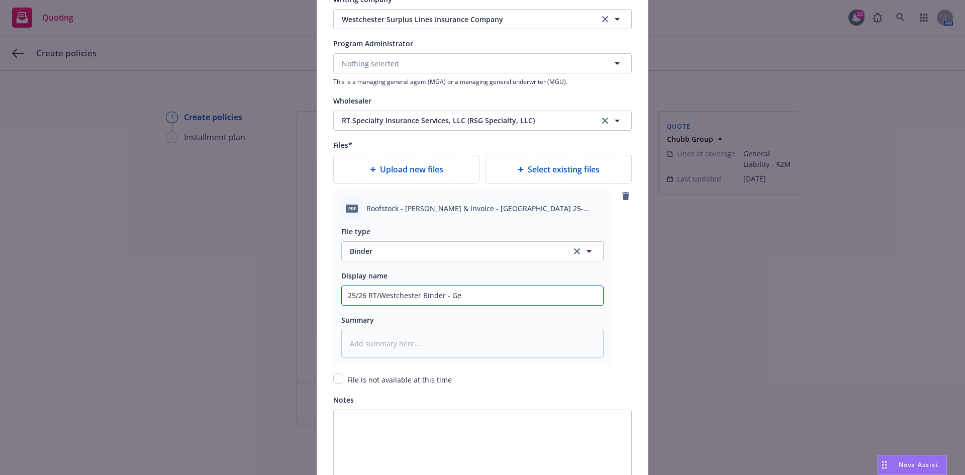
type input "25/26 RT/Westchester Binder - Gen"
type textarea "x"
type input "25/26 RT/Westchester Binder - Gene"
type textarea "x"
type input "25/26 RT/Westchester Binder - Gener"
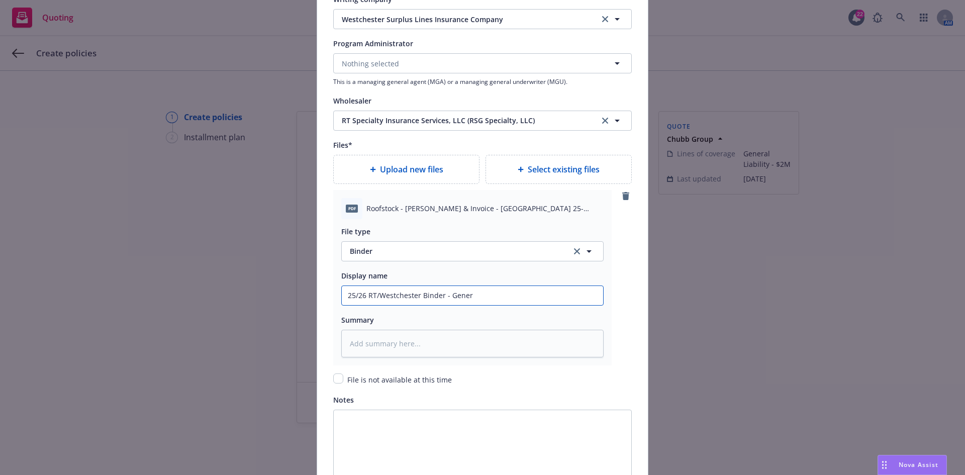
type textarea "x"
type input "25/26 RT/Westchester Binder - General"
type textarea "x"
type input "25/26 RT/Westchester Binder - General"
type textarea "x"
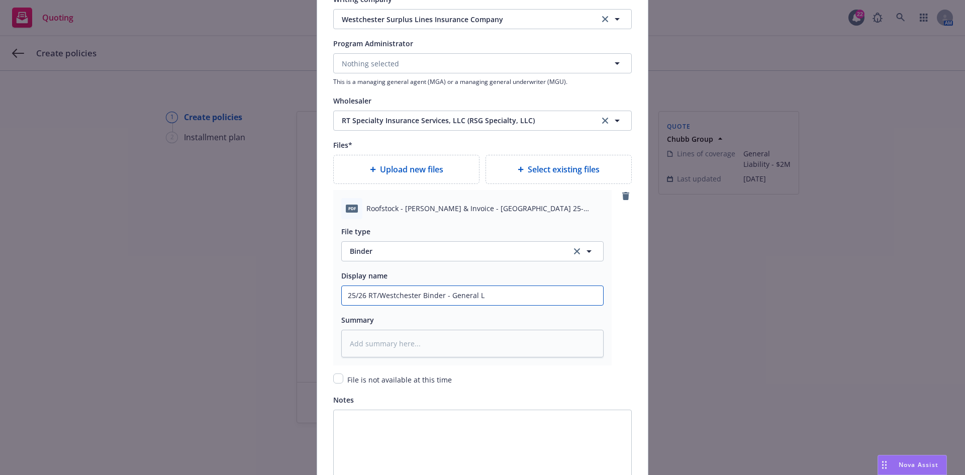
type input "25/26 RT/Westchester Binder - General Li"
type textarea "x"
type input "25/26 RT/Westchester Binder - General Lio"
type textarea "x"
type input "25/26 RT/Westchester Binder - General Lioa"
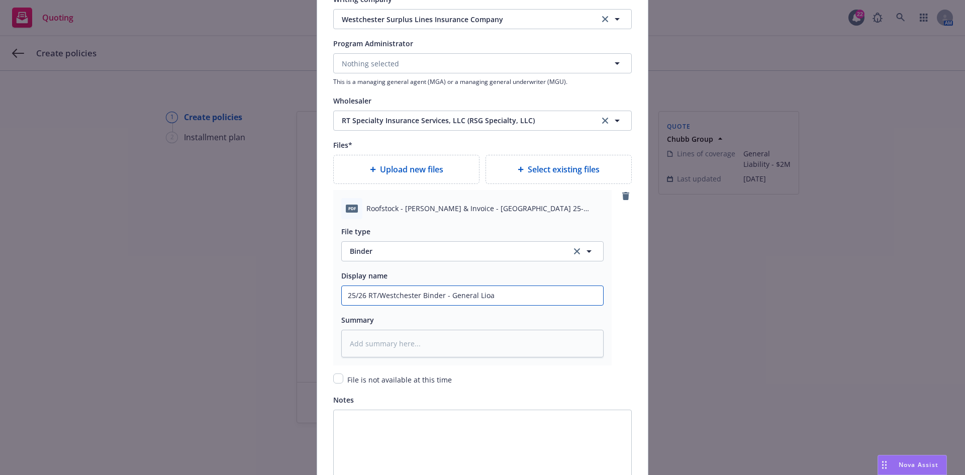
type textarea "x"
type input "25/26 RT/Westchester Binder - General Lioab"
type textarea "x"
type input "25/26 RT/Westchester Binder - General Lioab="
type textarea "x"
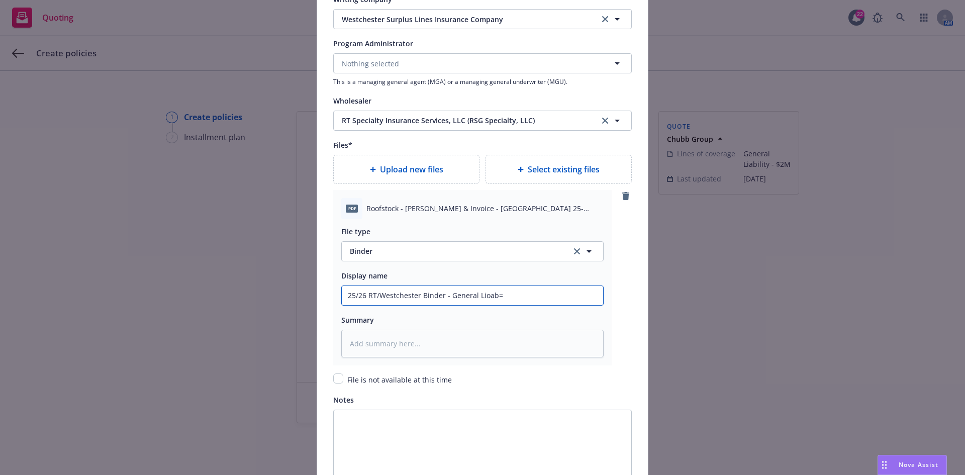
type input "25/26 RT/Westchester Binder - General Lioab"
type textarea "x"
type input "25/26 RT/Westchester Binder - General Lioa"
type textarea "x"
type input "25/26 RT/Westchester Binder - General Lio"
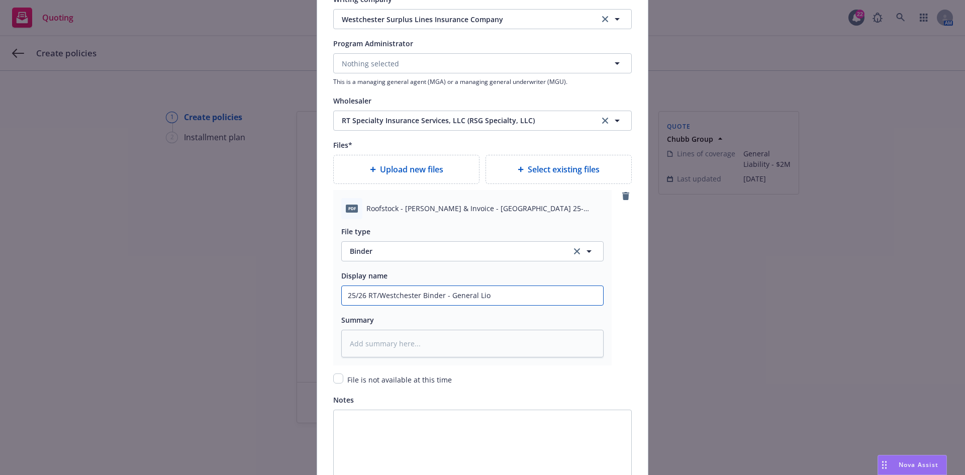
type textarea "x"
type input "25/26 RT/Westchester Binder - General Li"
type textarea "x"
type input "25/26 RT/Westchester Binder - General L"
type textarea "x"
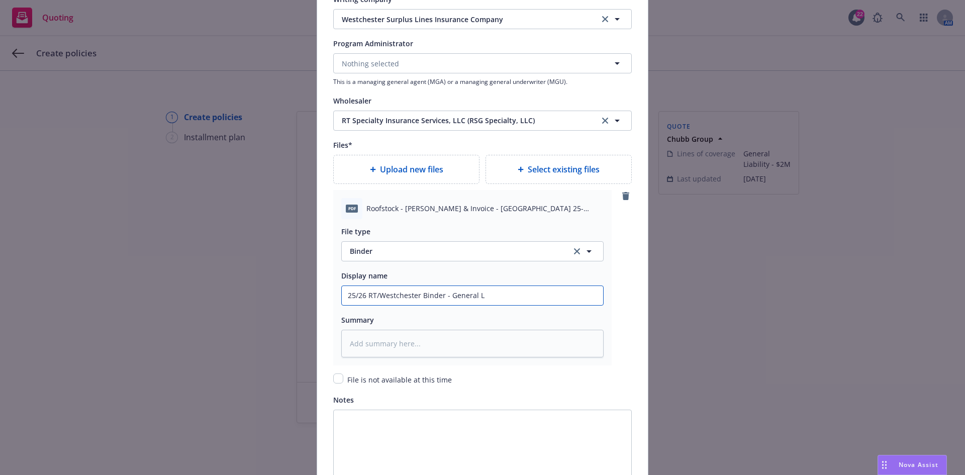
type input "25/26 RT/Westchester Binder - General"
type textarea "x"
type input "25/26 RT/Westchester Binder - General"
type textarea "x"
type input "25/26 RT/Westchester Binder - Genera"
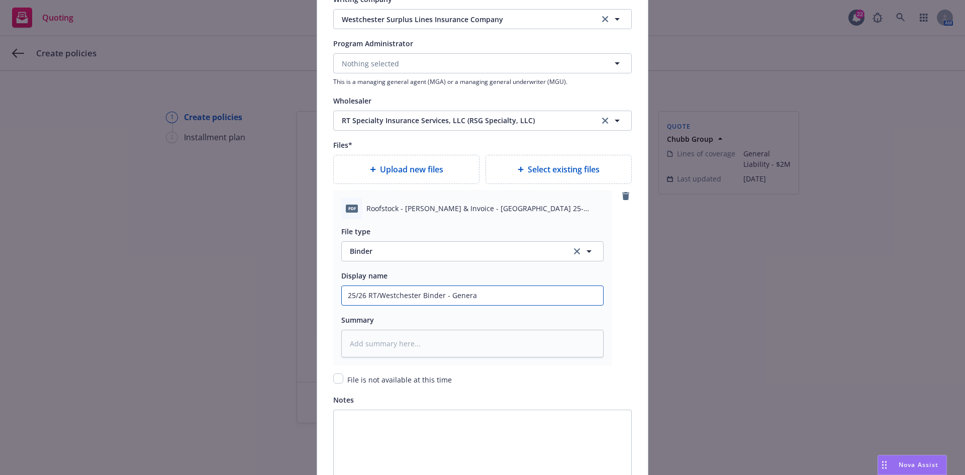
type textarea "x"
type input "25/26 RT/Westchester Binder - Gener"
type textarea "x"
type input "25/26 RT/Westchester Binder - Gene"
type textarea "x"
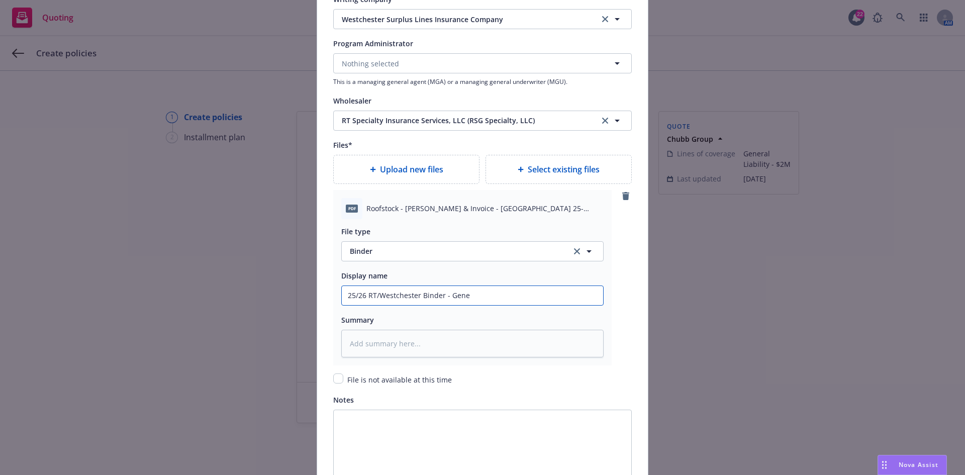
type input "25/26 RT/Westchester Binder - Gen"
type textarea "x"
type input "25/26 RT/Westchester Binder - Ge"
type textarea "x"
type input "25/26 RT/Westchester Binder - G"
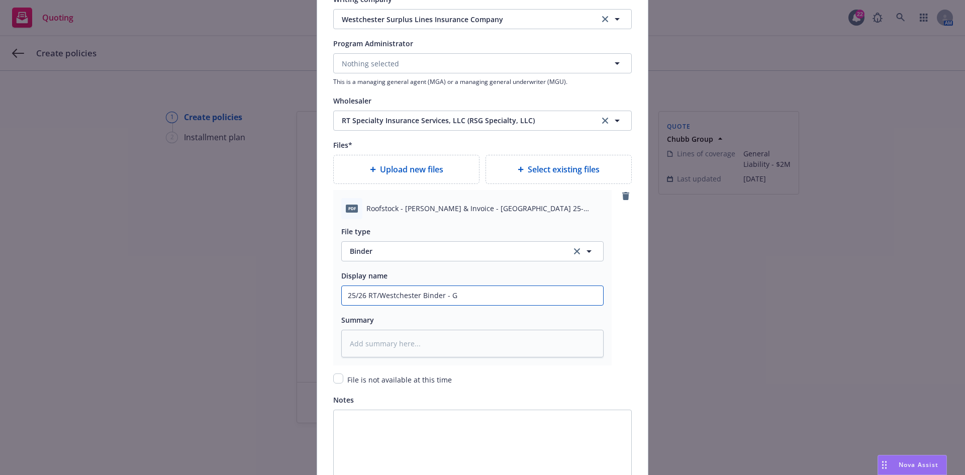
type textarea "x"
type input "25/26 RT/Westchester Binder -"
type textarea "x"
type input "25/26 RT/Westchester Binder - P"
type textarea "x"
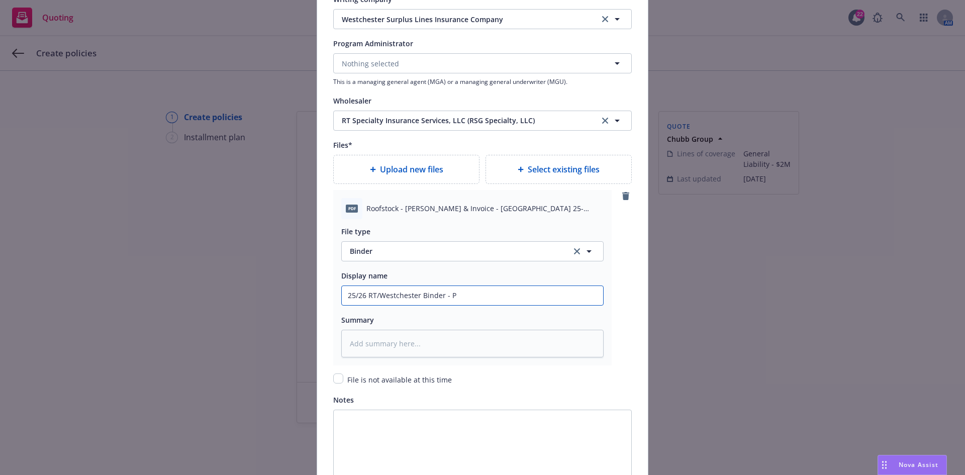
type input "25/26 RT/Westchester Binder - Pr"
type textarea "x"
type input "25/26 RT/Westchester Binder - Pri"
type textarea "x"
type input "25/26 RT/Westchester Binder - Prim"
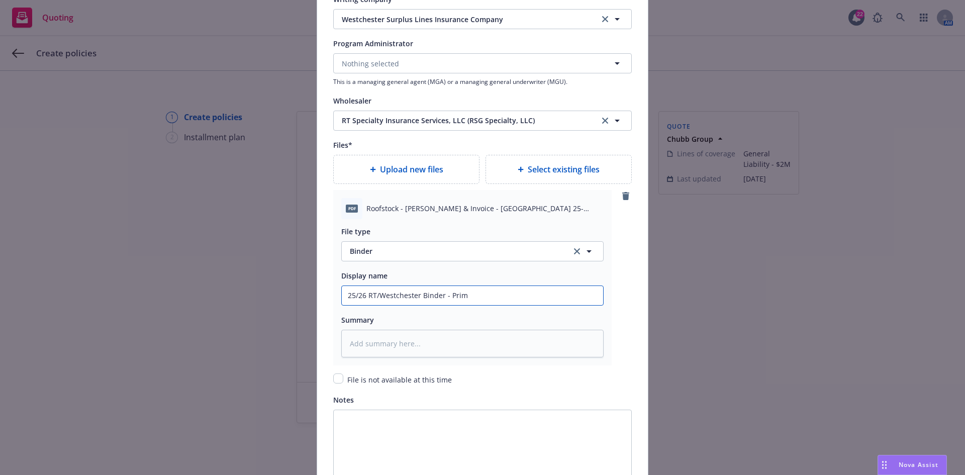
type textarea "x"
type input "25/26 RT/Westchester Binder - Prima"
type textarea "x"
type input "25/26 RT/Westchester Binder - Primar"
type textarea "x"
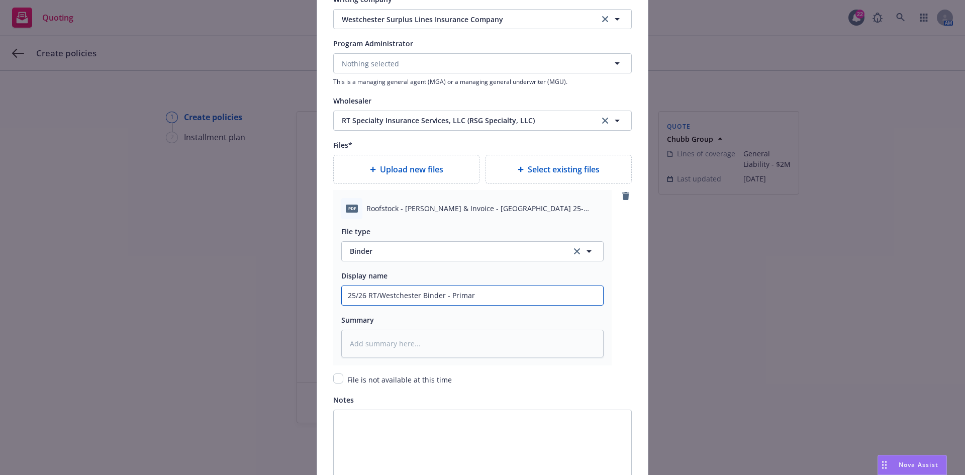
type input "25/26 RT/Westchester Binder - Primary"
type textarea "x"
type input "25/26 RT/Westchester Binder - Primary"
type textarea "x"
type input "25/26 RT/Westchester Binder - Primary G"
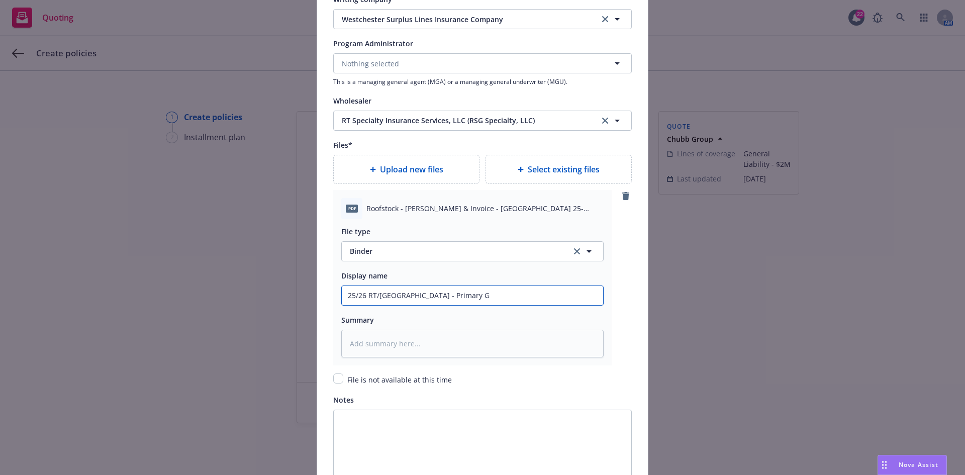
type textarea "x"
type input "25/26 RT/Westchester Binder - Primary GL"
drag, startPoint x: 488, startPoint y: 298, endPoint x: 446, endPoint y: 298, distance: 42.7
click at [446, 298] on input "25/26 RT/Westchester Binder - Primary GL" at bounding box center [472, 295] width 261 height 19
click at [415, 297] on input "25/26 RT/Westchester Binder - Primary GL" at bounding box center [472, 295] width 261 height 19
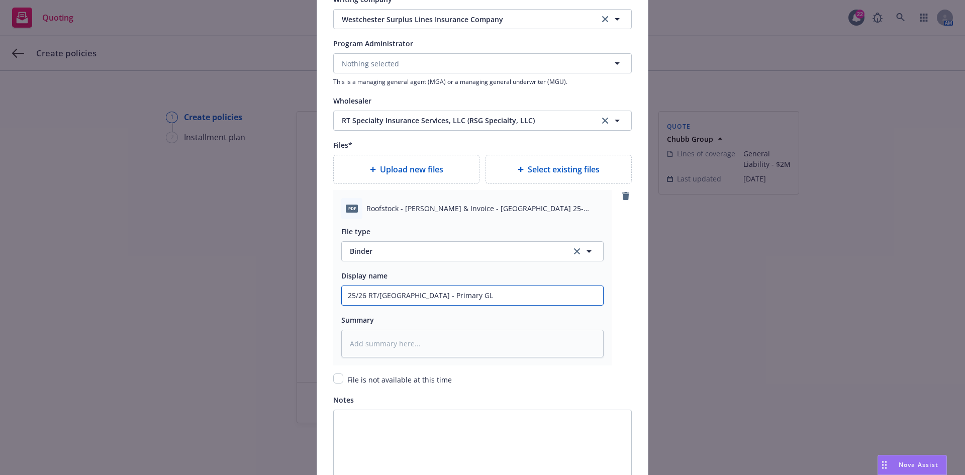
type textarea "x"
type input "25/26 RT/Westchester Binder - Primary GL"
paste input "Primary GL"
type textarea "x"
type input "25/26 RT/Westchester Primary GL Binder - Primary GL"
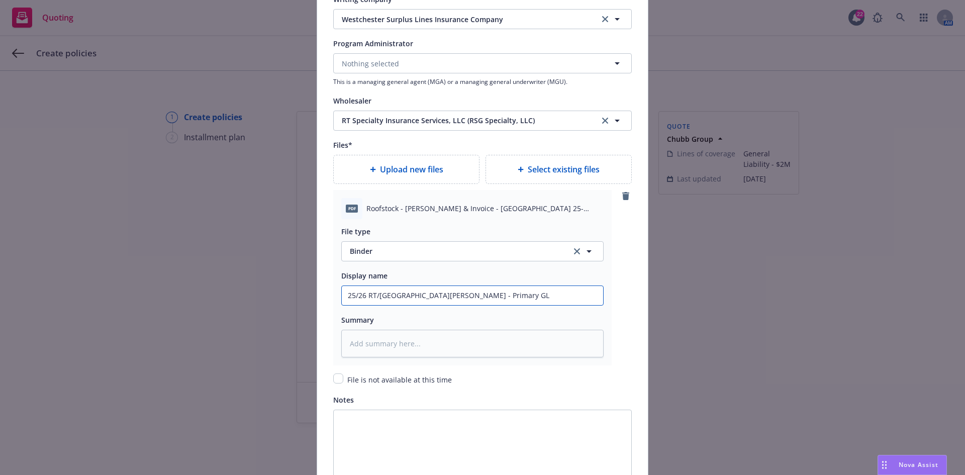
drag, startPoint x: 528, startPoint y: 293, endPoint x: 457, endPoint y: 298, distance: 71.1
click at [457, 298] on input "25/26 RT/Westchester Primary GL Binder - Primary GL" at bounding box center [472, 295] width 261 height 19
type textarea "x"
type input "25/26 RT/Westchester Primary GL B"
type textarea "x"
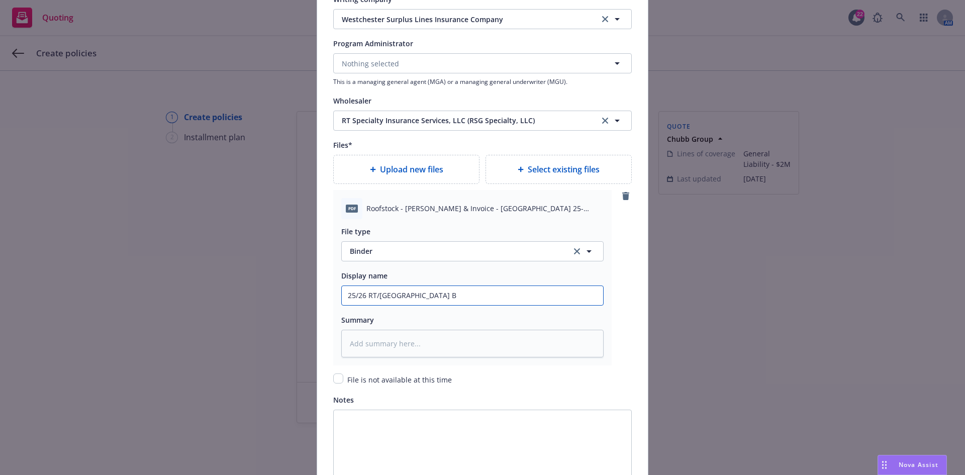
type input "25/26 RT/Westchester Primary GL Bi"
type textarea "x"
type input "25/26 RT/Westchester Primary GL Bin"
type textarea "x"
type input "25/26 RT/Westchester Primary GL Bind"
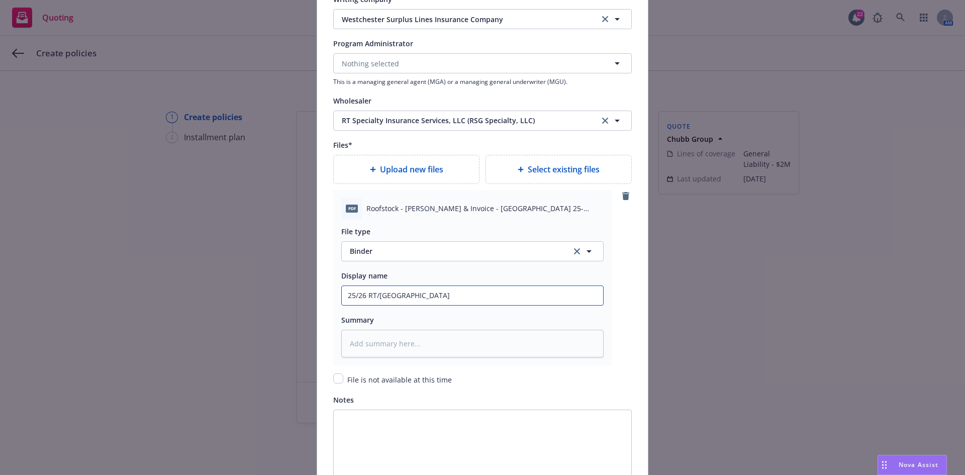
type textarea "x"
type input "25/26 RT/Westchester Primary GL Binde"
type textarea "x"
type input "25/26 RT/Westchester Primary GL Binder"
click at [518, 288] on input "25/26 RT/Westchester Primary GL Binder" at bounding box center [472, 295] width 261 height 19
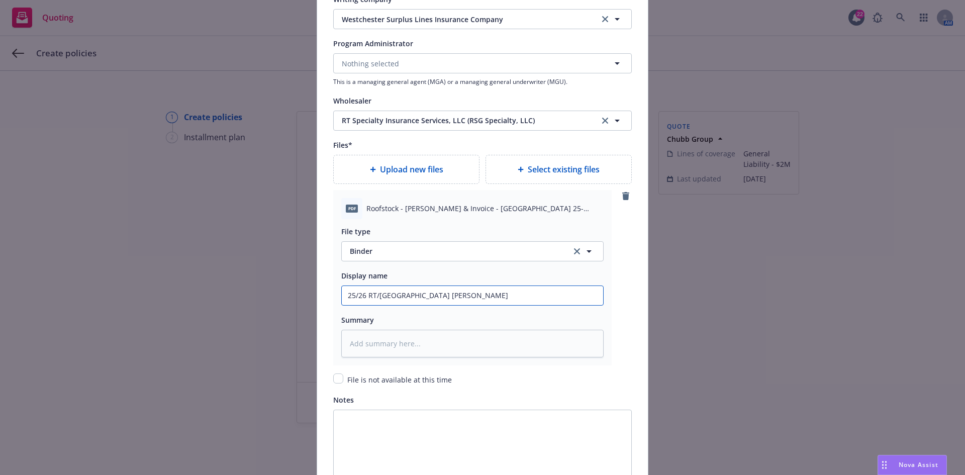
type textarea "x"
type input "25/26 RT/Westchester Primary GL Binder"
type textarea "x"
type input "25/26 RT/Westchester Primary GL Binder &"
type textarea "x"
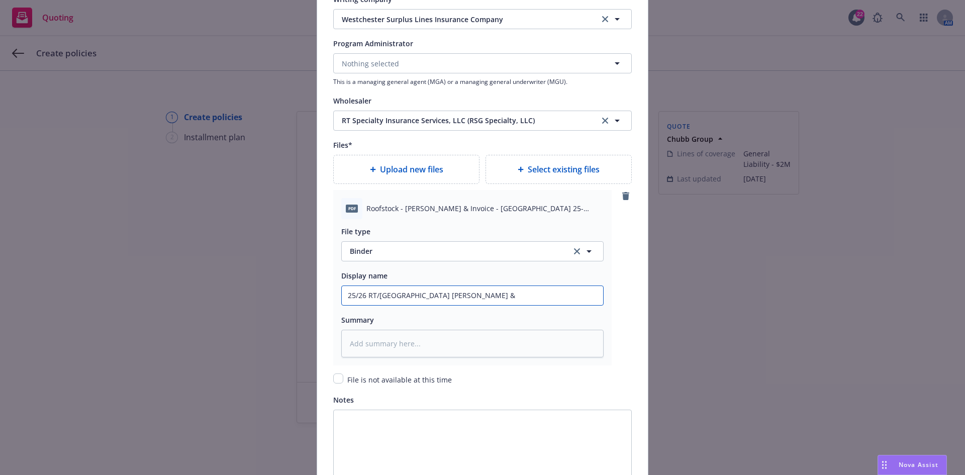
type input "25/26 RT/Westchester Primary GL Binder &"
type textarea "x"
type input "25/26 RT/Westchester Primary GL Binder & i"
type textarea "x"
type input "25/26 RT/Westchester Primary GL Binder & in"
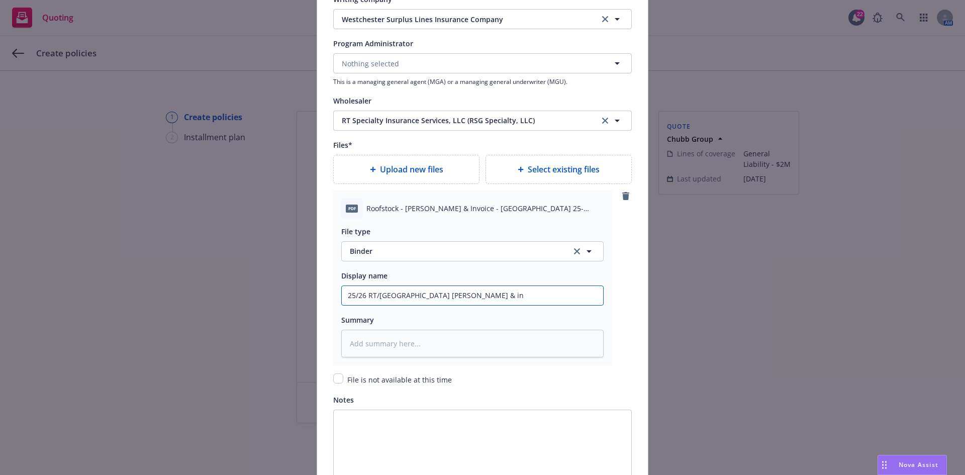
type textarea "x"
type input "25/26 RT/Westchester Primary GL Binder & inv"
type textarea "x"
type input "25/26 RT/Westchester Primary GL Binder & invo"
type textarea "x"
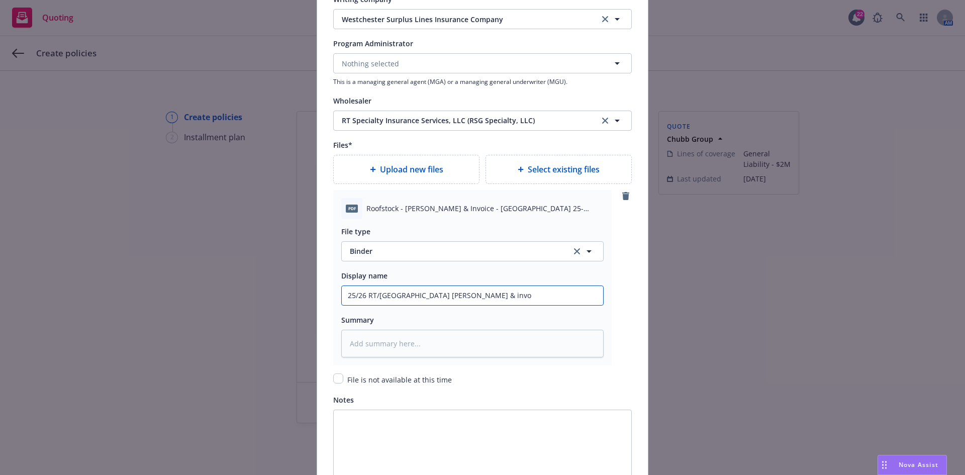
type input "25/26 RT/Westchester Primary GL Binder & invoi"
type textarea "x"
type input "25/26 RT/Westchester Primary GL Binder & invoic"
type textarea "x"
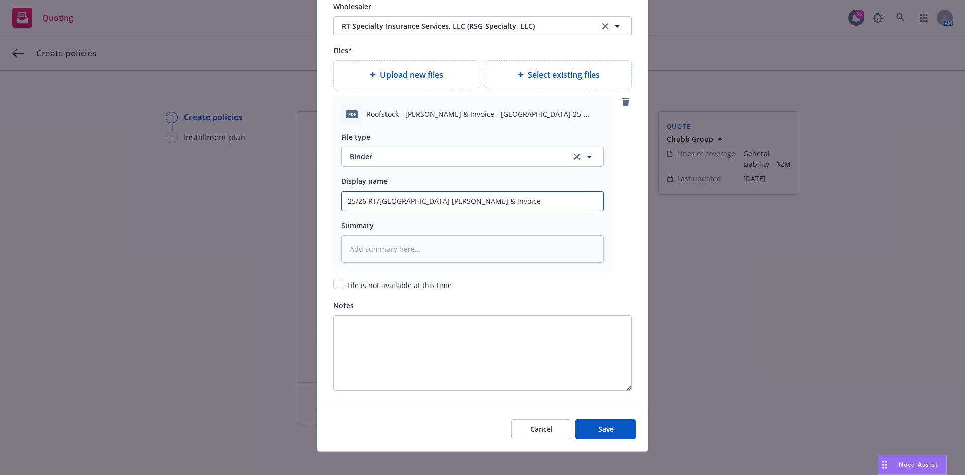
scroll to position [1159, 0]
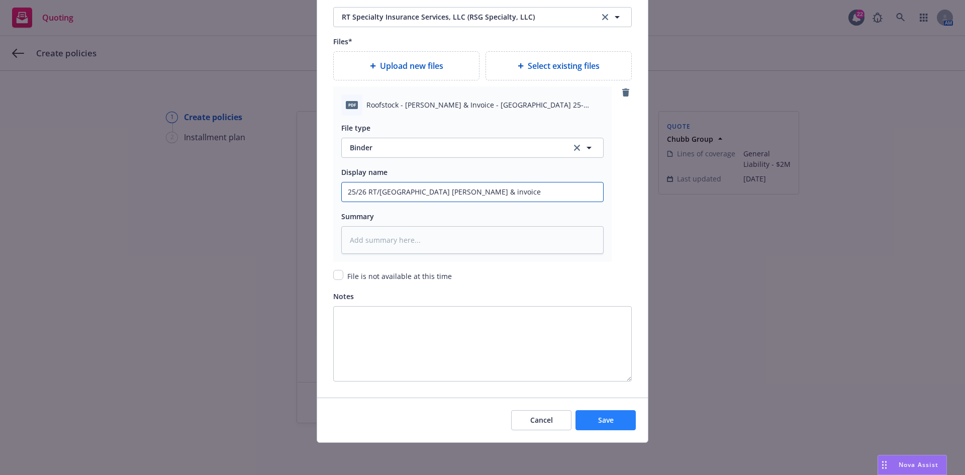
type input "25/26 RT/Westchester Primary GL Binder & invoice"
click at [598, 423] on span "Save" at bounding box center [606, 420] width 16 height 10
type textarea "x"
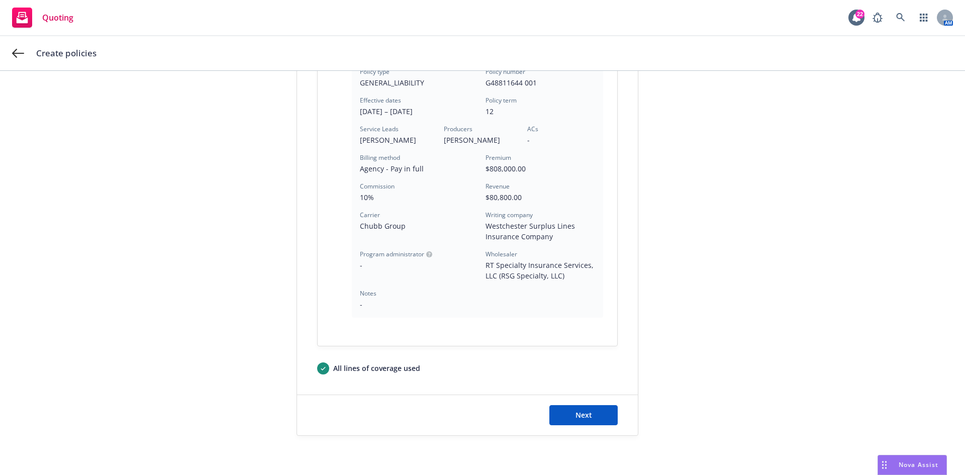
scroll to position [281, 0]
click at [602, 419] on button "Next" at bounding box center [583, 414] width 68 height 20
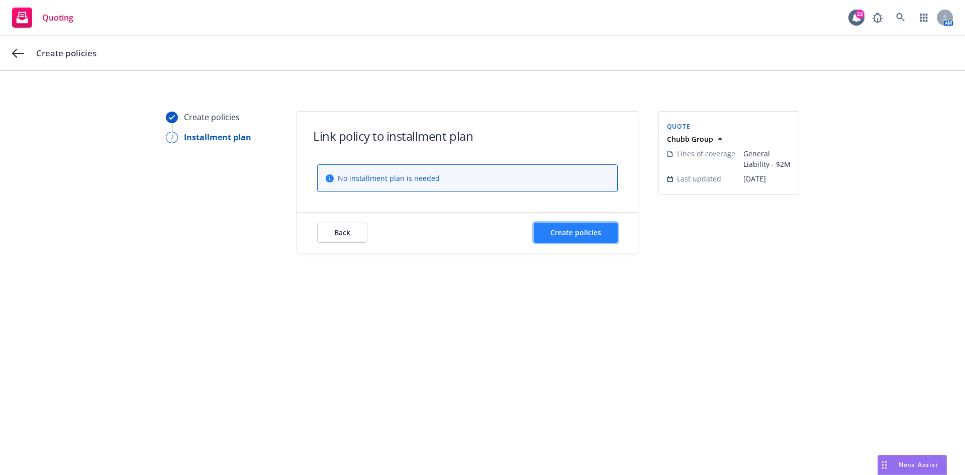
click at [584, 238] on button "Create policies" at bounding box center [576, 233] width 84 height 20
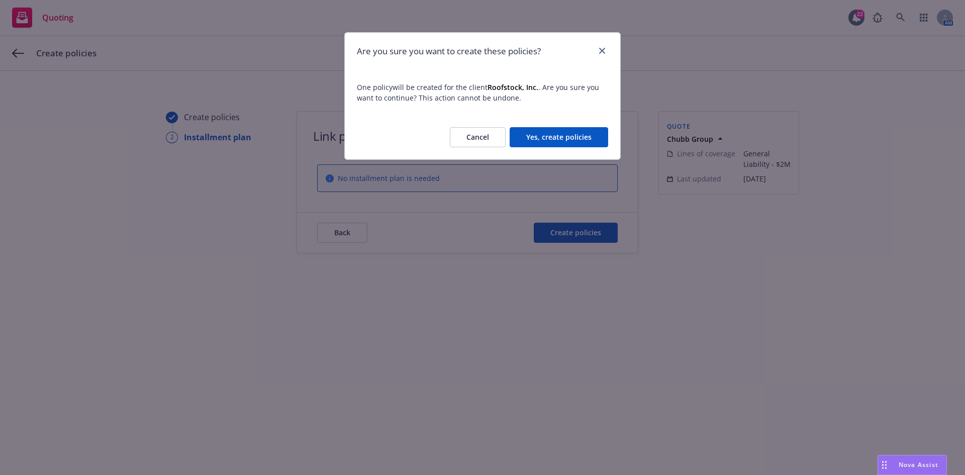
click at [590, 137] on button "Yes, create policies" at bounding box center [559, 137] width 98 height 20
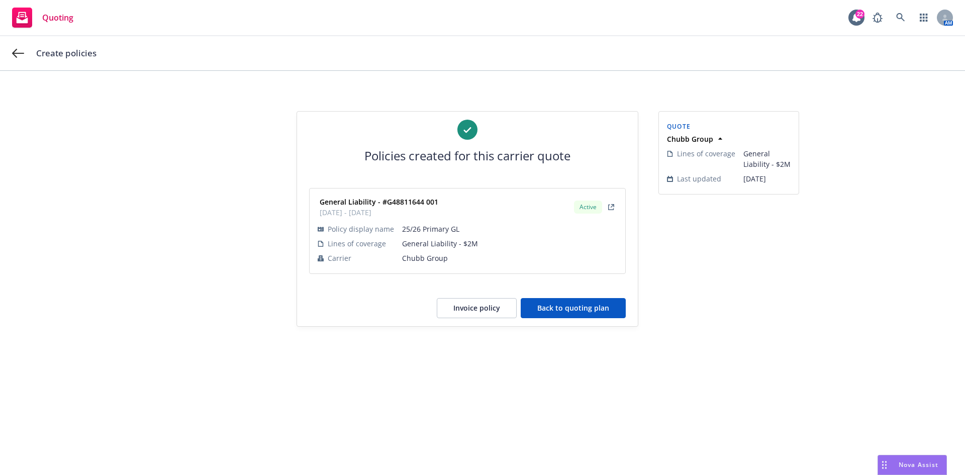
click at [47, 16] on span "Quoting" at bounding box center [57, 18] width 31 height 8
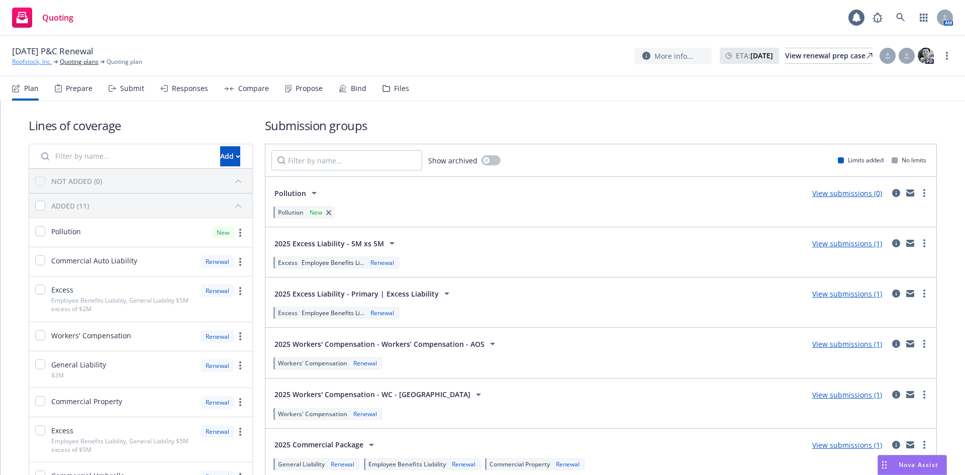
click at [21, 62] on link "Roofstock, Inc." at bounding box center [32, 61] width 40 height 9
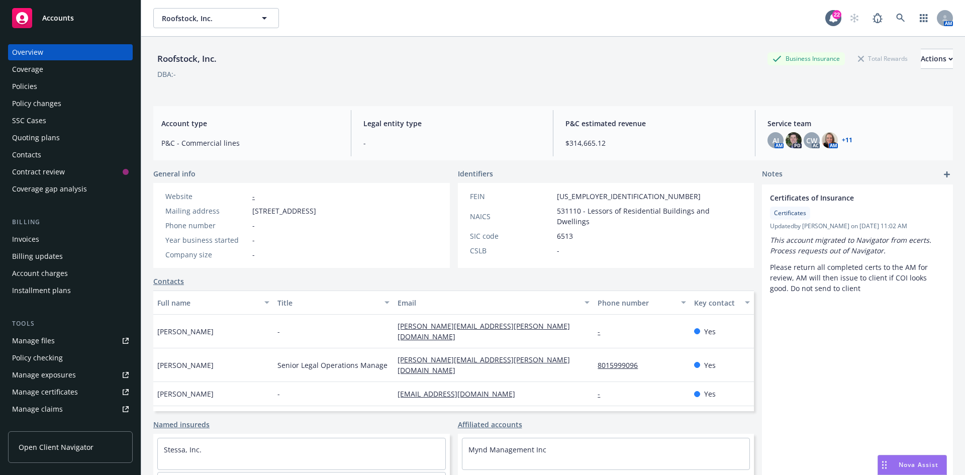
click at [26, 238] on div "Invoices" at bounding box center [25, 239] width 27 height 16
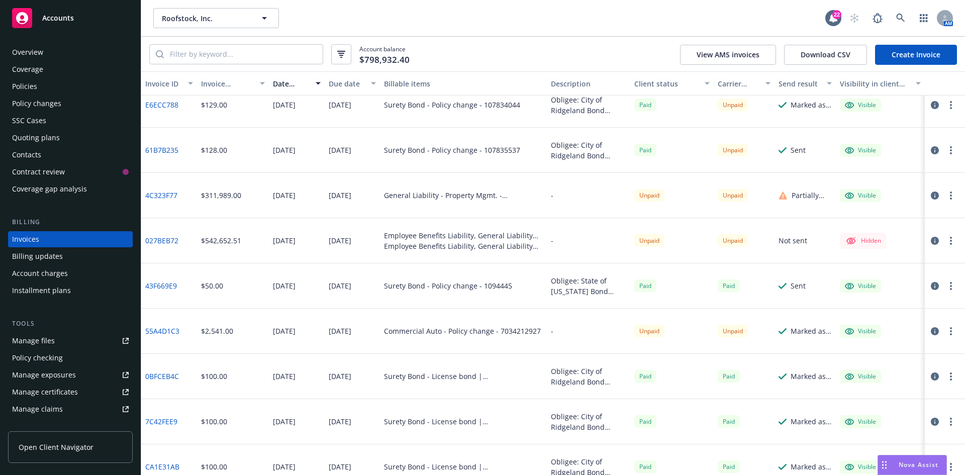
scroll to position [100, 0]
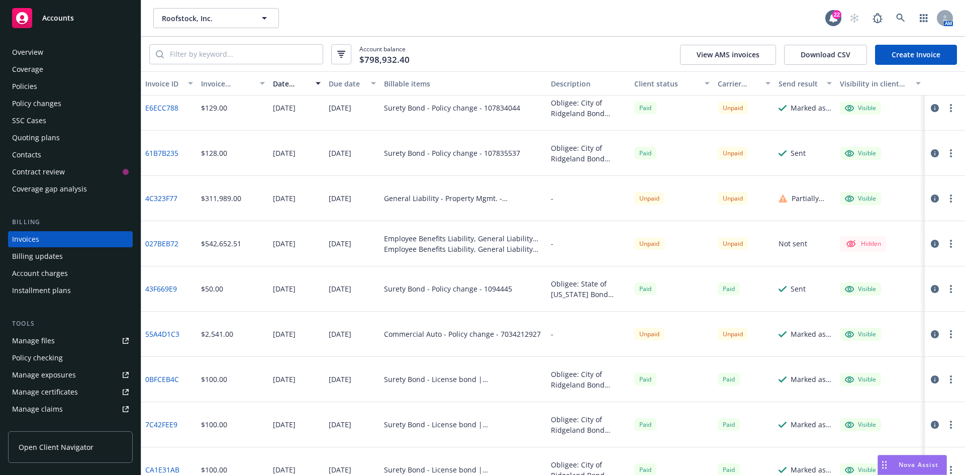
click at [931, 333] on icon "button" at bounding box center [935, 334] width 8 height 8
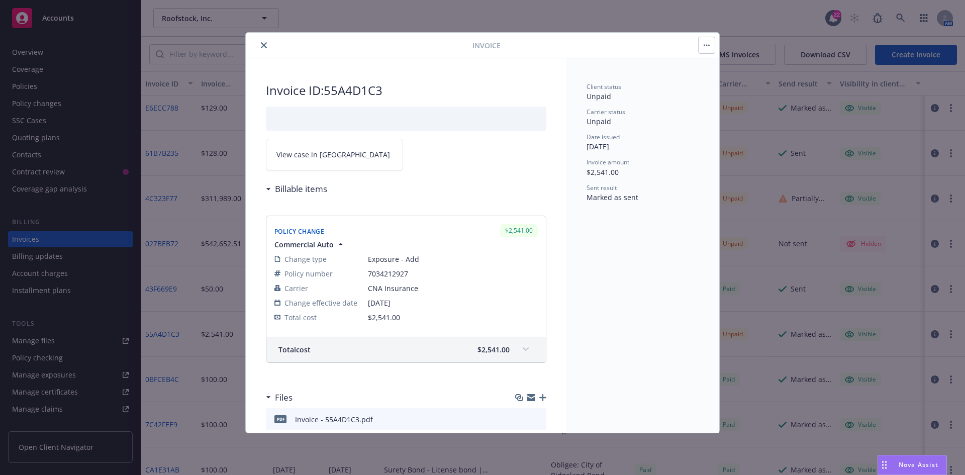
click at [259, 43] on button "close" at bounding box center [264, 45] width 12 height 12
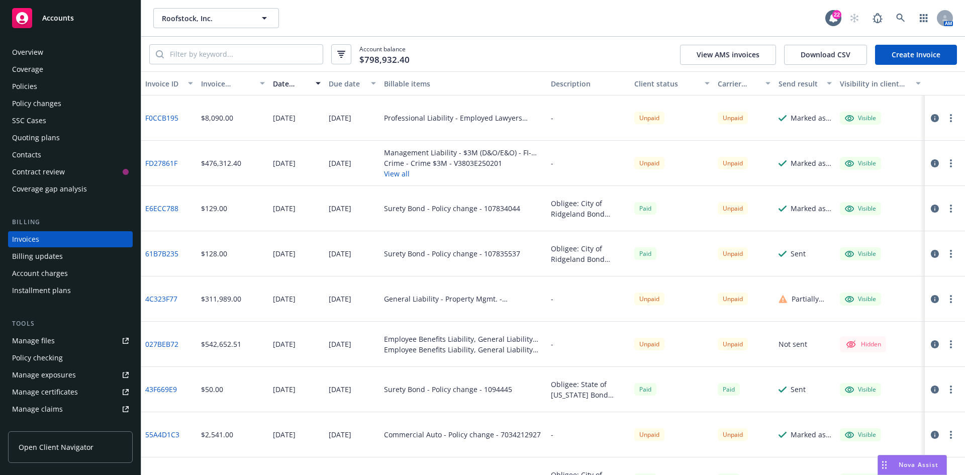
click at [395, 174] on button "View all" at bounding box center [463, 173] width 159 height 11
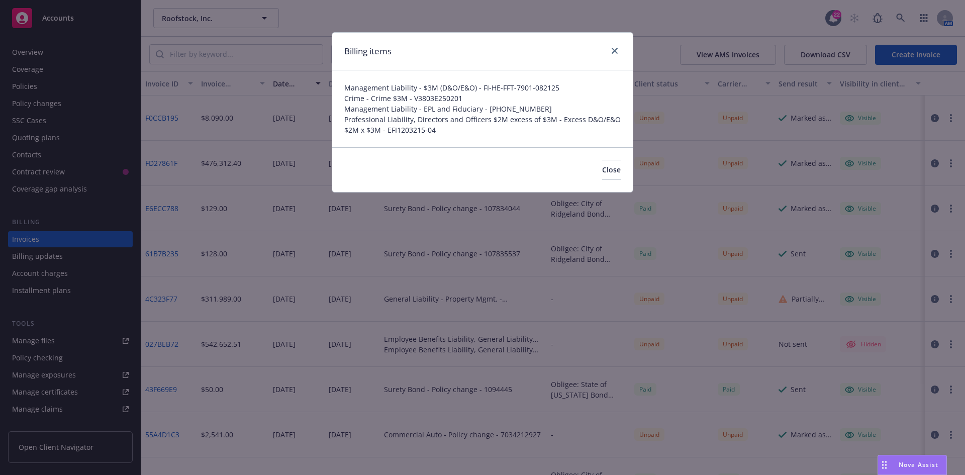
click at [442, 20] on div "Billing items Management Liability - $3M (D&O/E&O) - FI-HE-FFT-7901-082125 Crim…" at bounding box center [482, 237] width 965 height 475
click at [615, 48] on icon "close" at bounding box center [615, 51] width 6 height 6
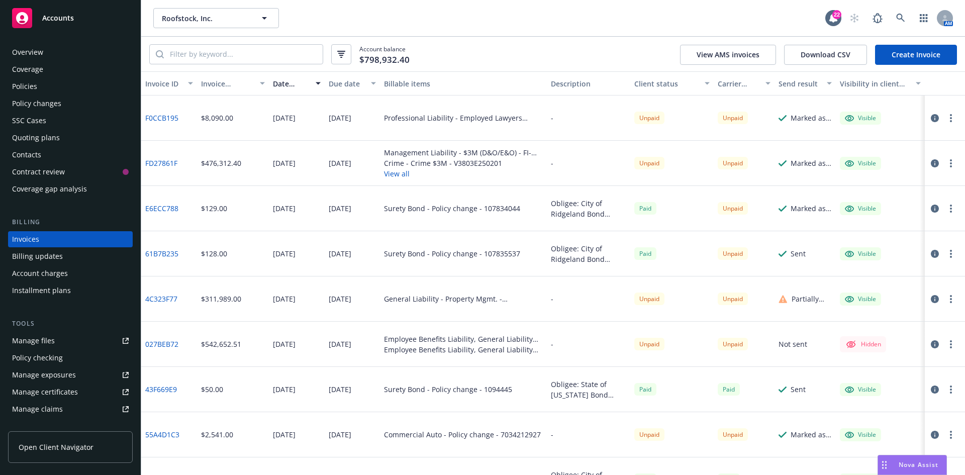
click at [950, 119] on circle "button" at bounding box center [951, 118] width 2 height 2
click at [931, 120] on icon "button" at bounding box center [935, 118] width 8 height 8
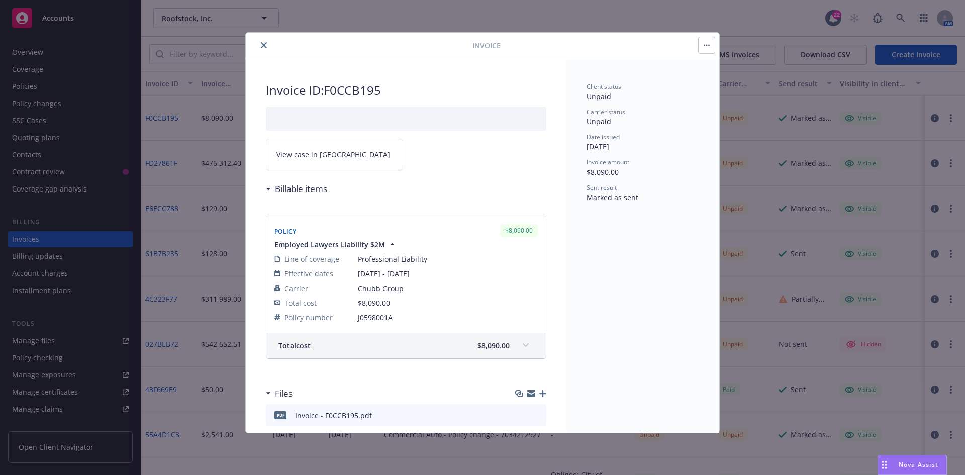
click at [261, 43] on icon "close" at bounding box center [264, 45] width 6 height 6
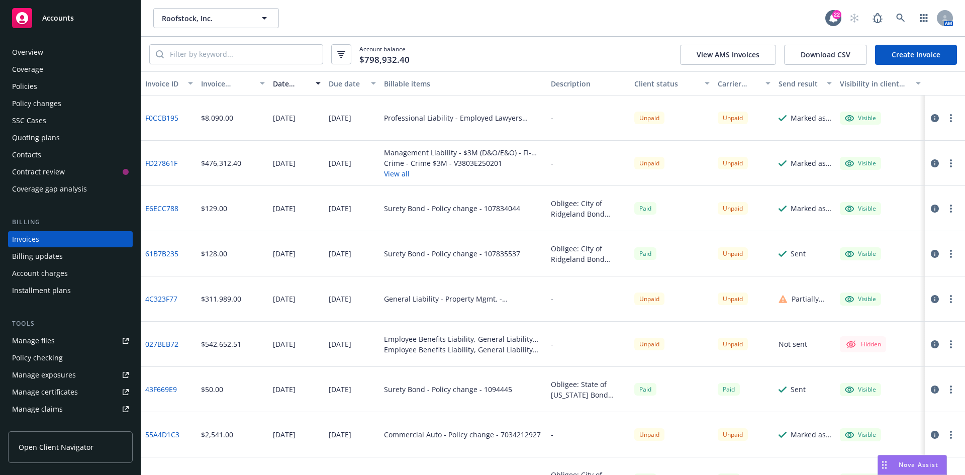
click at [159, 297] on link "4C323F77" at bounding box center [161, 298] width 32 height 11
click at [171, 297] on link "4C323F77" at bounding box center [161, 298] width 32 height 11
click at [53, 139] on div "Quoting plans" at bounding box center [36, 138] width 48 height 16
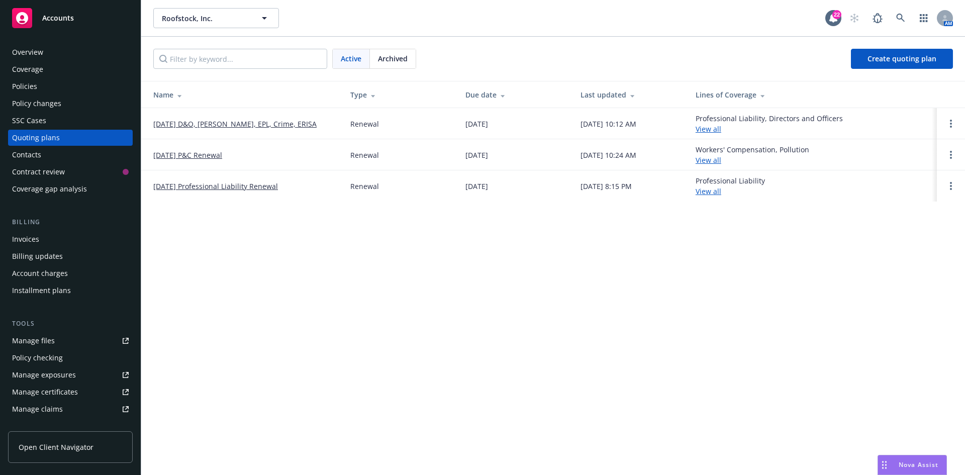
click at [194, 151] on link "[DATE] P&C Renewal" at bounding box center [187, 155] width 69 height 11
